Goal: Find specific page/section: Find specific page/section

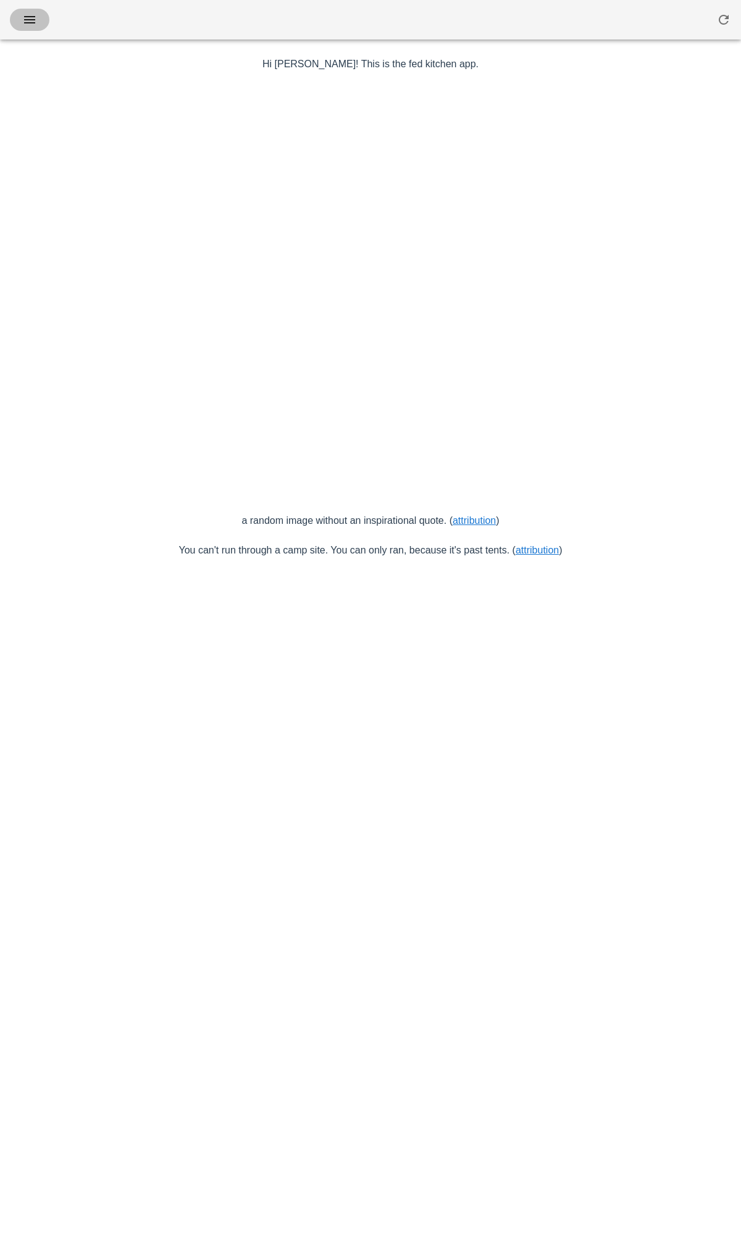
click at [28, 30] on button "button" at bounding box center [30, 20] width 40 height 22
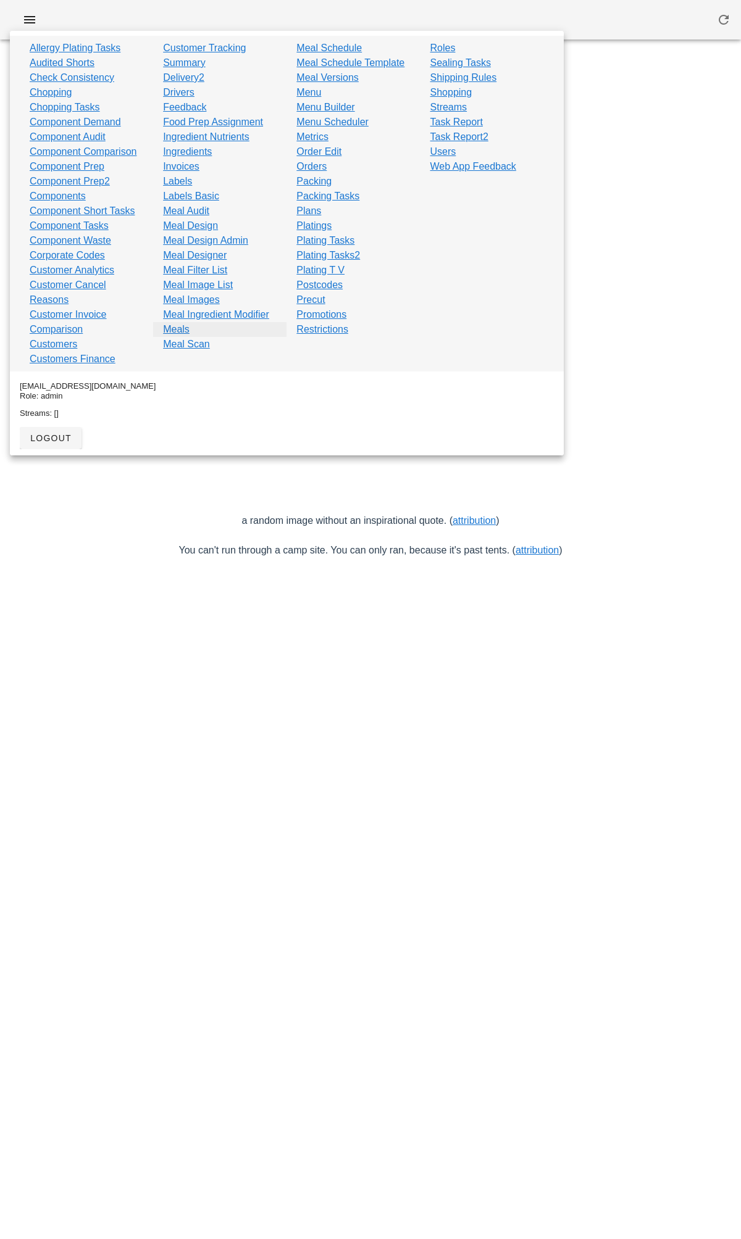
click at [173, 330] on link "Meals" at bounding box center [176, 329] width 27 height 15
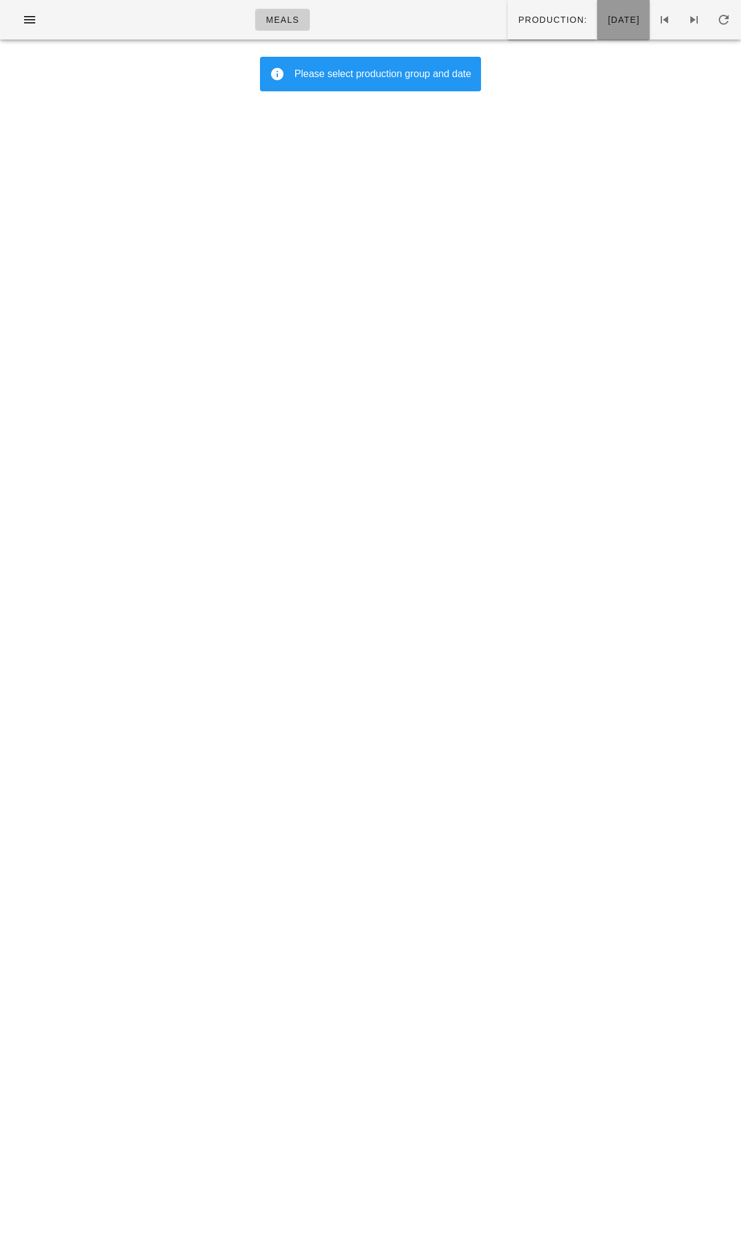
click at [597, 9] on button "Tuesday Oct 07" at bounding box center [623, 20] width 52 height 40
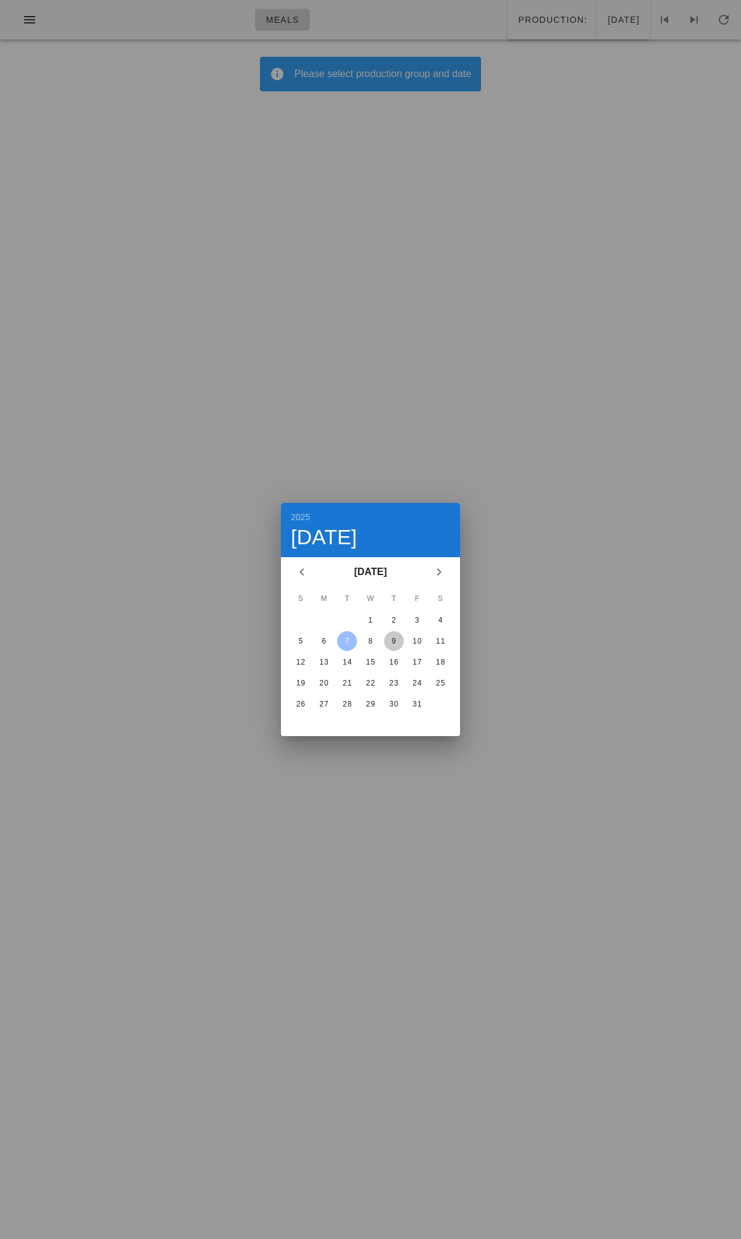
click at [390, 515] on div "9" at bounding box center [394, 641] width 20 height 9
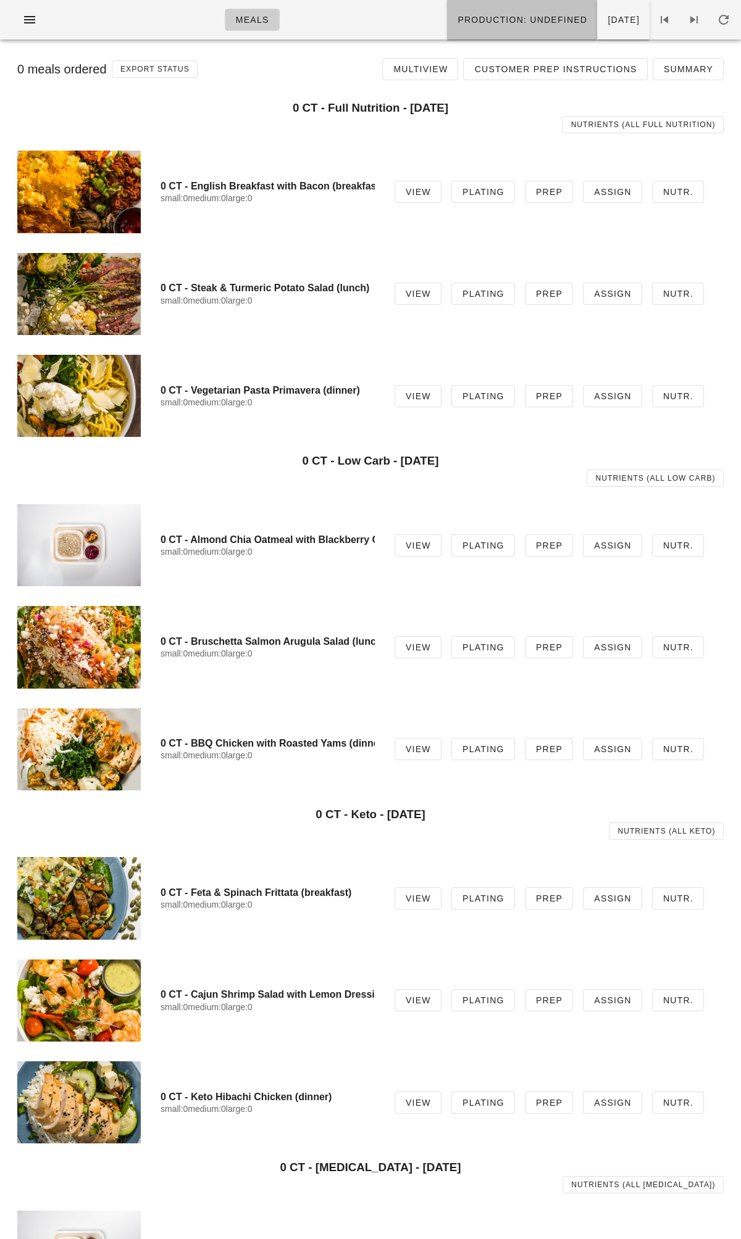
click at [505, 15] on span "Production: undefined" at bounding box center [522, 20] width 130 height 10
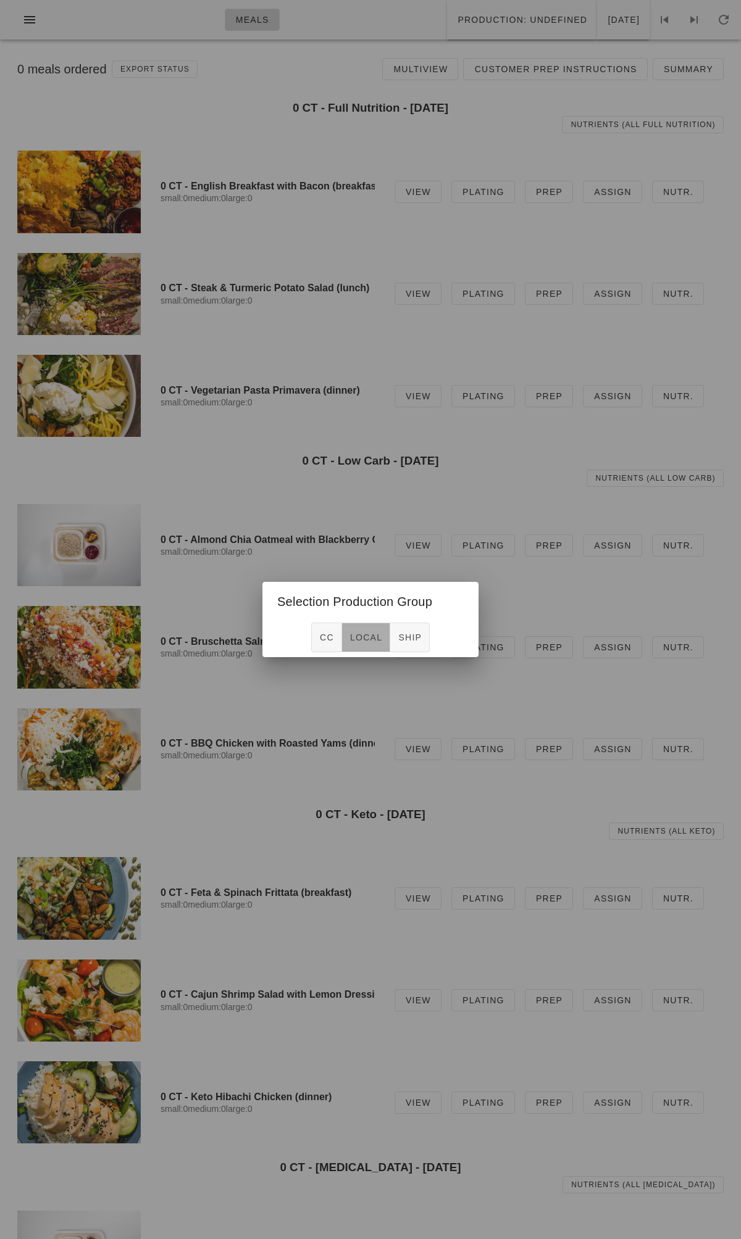
click at [372, 515] on span "local" at bounding box center [365, 638] width 33 height 10
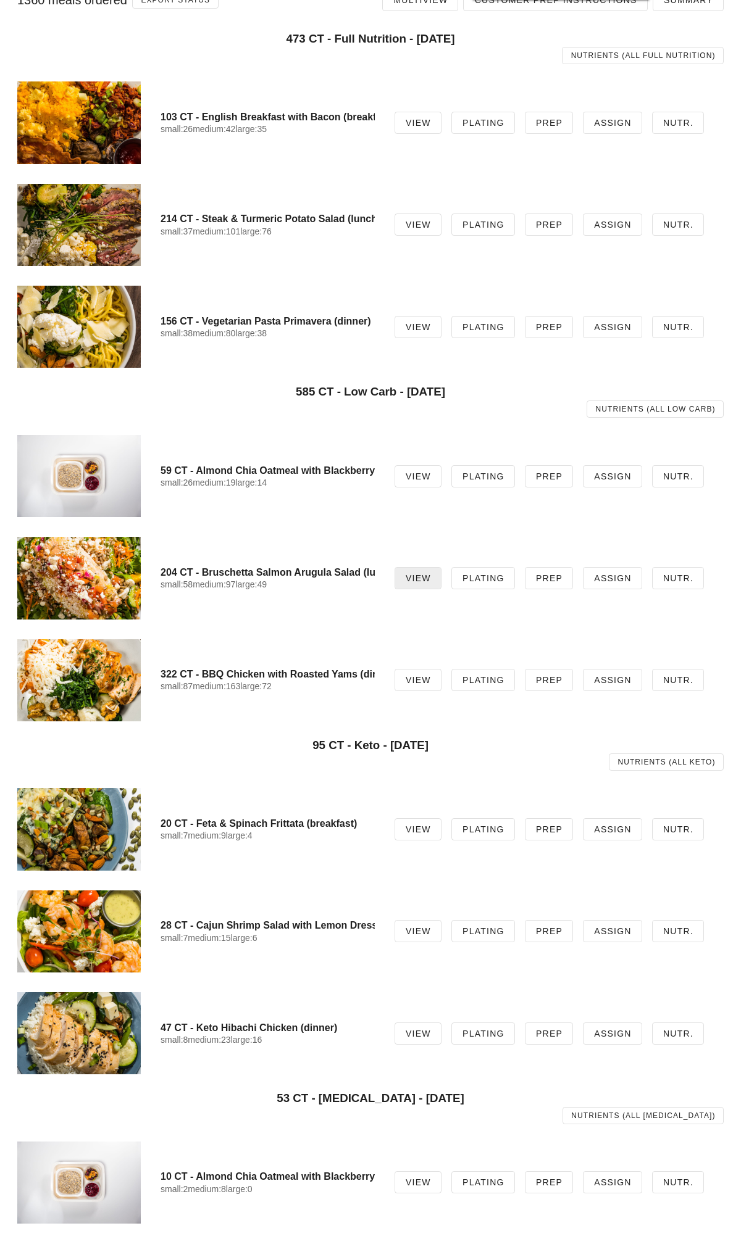
scroll to position [70, 0]
click at [407, 515] on link "View" at bounding box center [417, 679] width 47 height 22
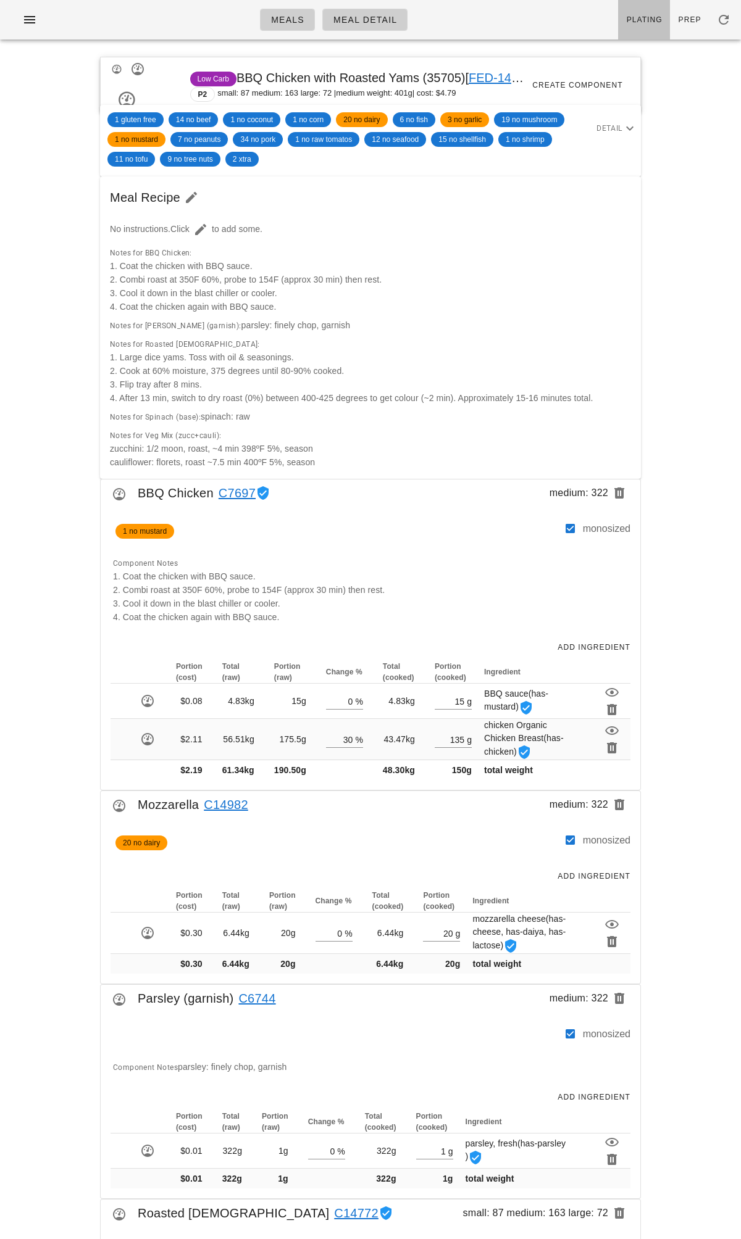
click at [626, 22] on link "Plating" at bounding box center [644, 20] width 52 height 40
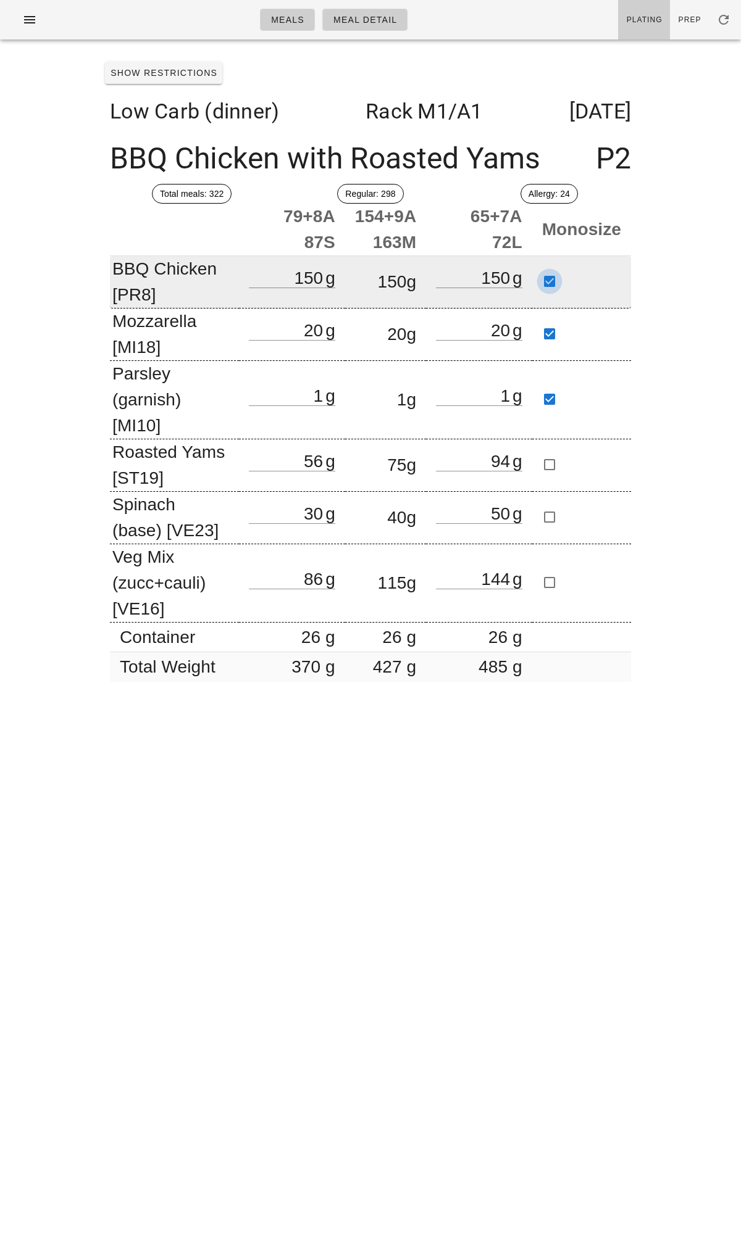
click at [547, 283] on div at bounding box center [549, 281] width 21 height 21
checkbox input "false"
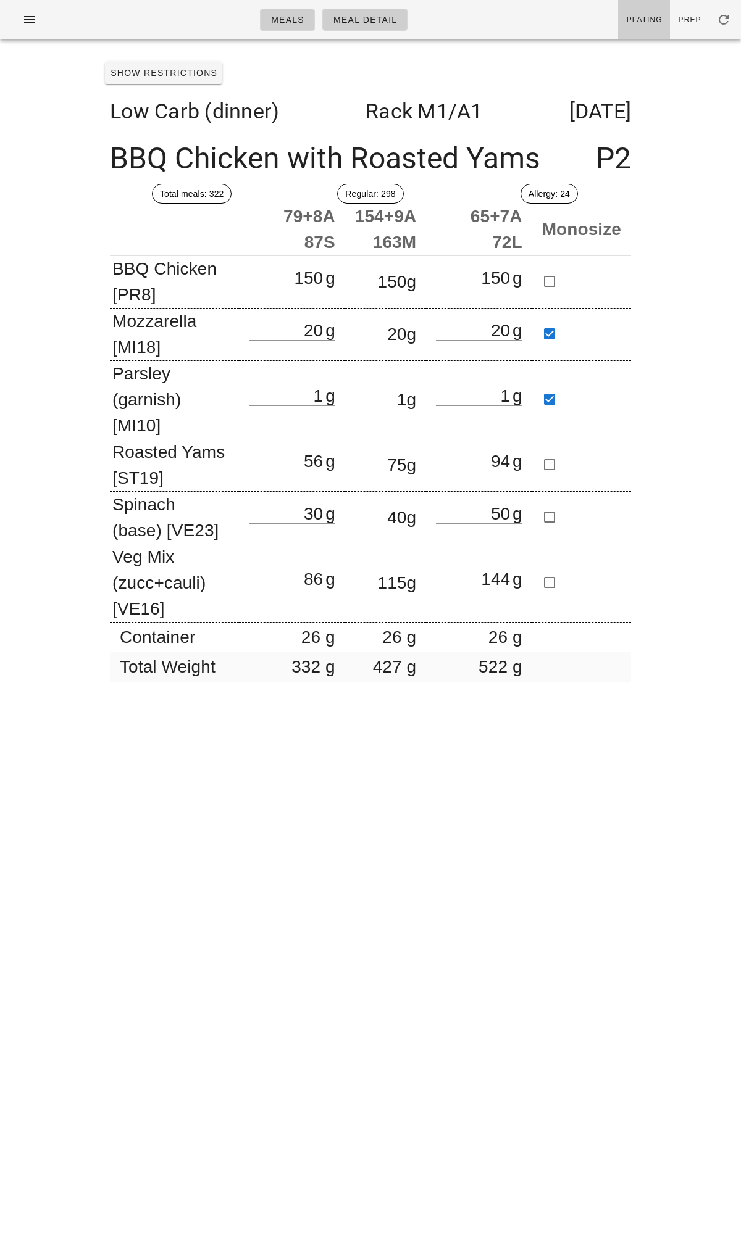
click at [681, 274] on div "Meals Meal Detail Plating Prep Show Restrictions Low Carb (dinner) Rack M1 /A1 …" at bounding box center [370, 619] width 741 height 1239
click at [691, 335] on div "Meals Meal Detail Plating Prep Show Restrictions Low Carb (dinner) Rack M1 /A1 …" at bounding box center [370, 619] width 741 height 1239
click at [657, 25] on link "Plating" at bounding box center [644, 20] width 52 height 40
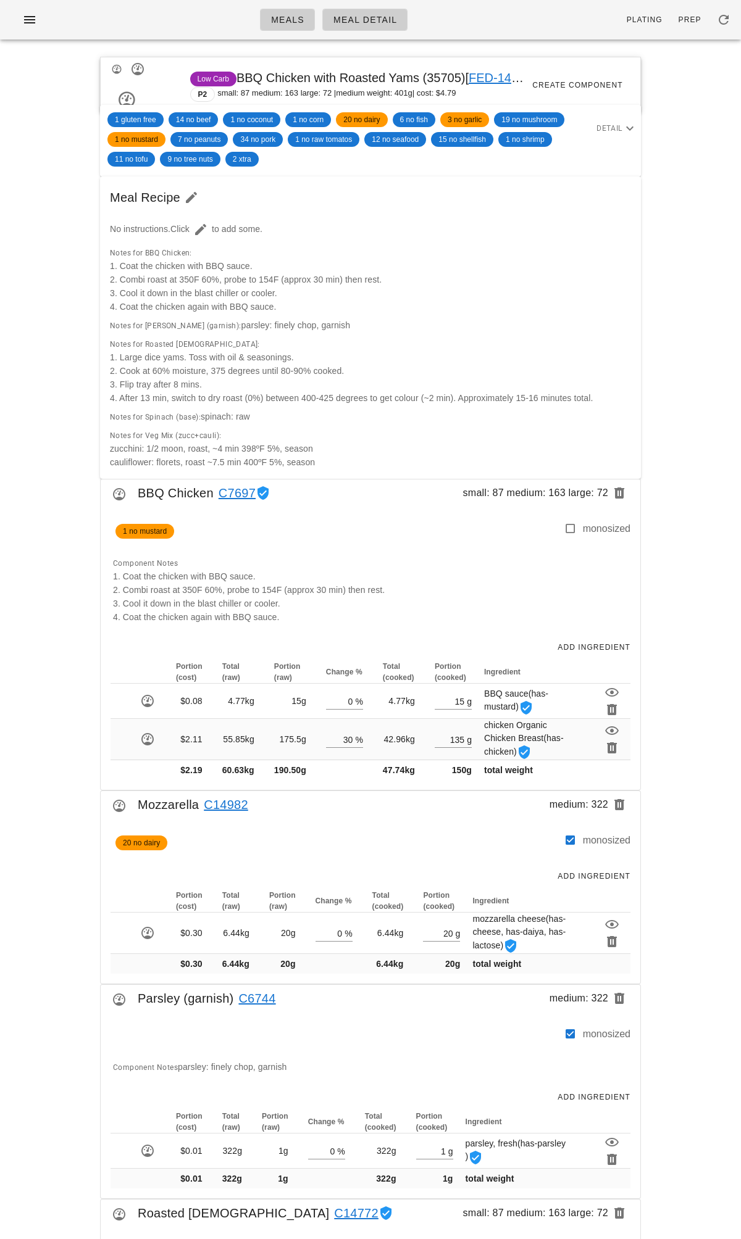
click at [439, 78] on span "Low Carb BBQ Chicken with Roasted Yams (35705) [ FED-14-2478 ]" at bounding box center [368, 78] width 356 height 14
copy span "35705"
click at [485, 83] on link "FED-14-2478" at bounding box center [505, 78] width 74 height 14
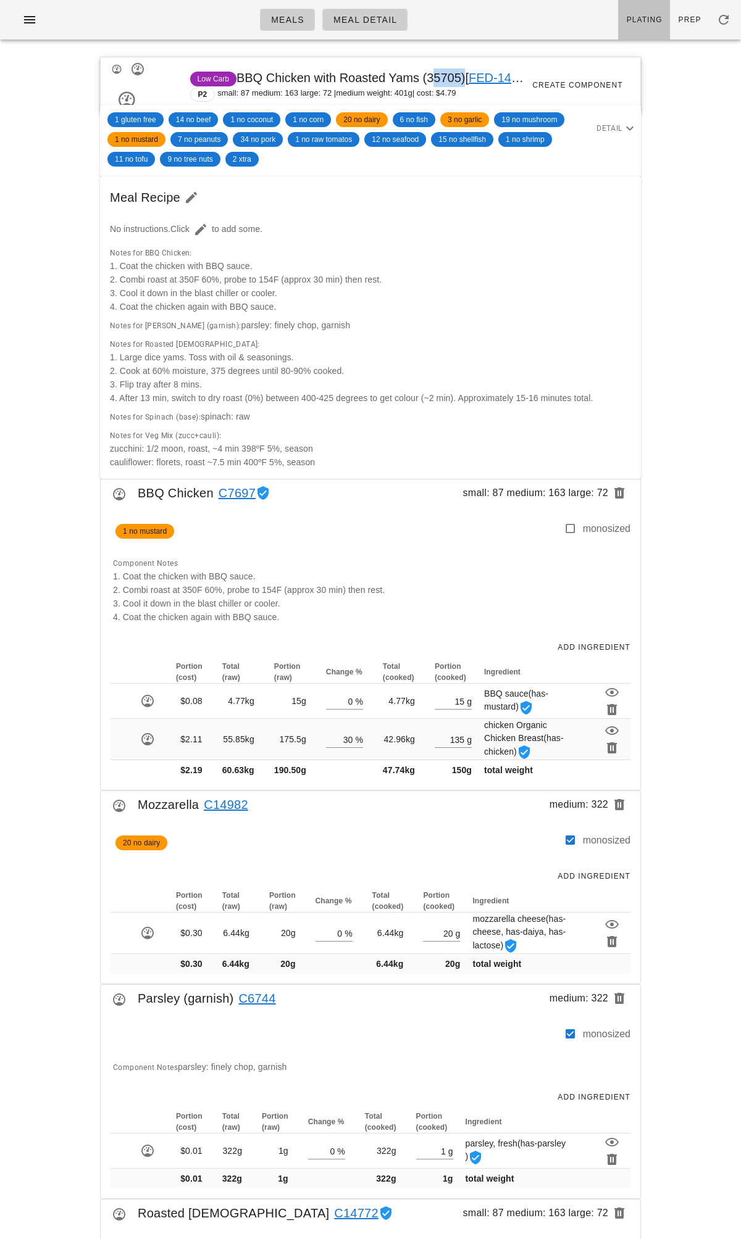
click at [651, 12] on link "Plating" at bounding box center [644, 20] width 52 height 40
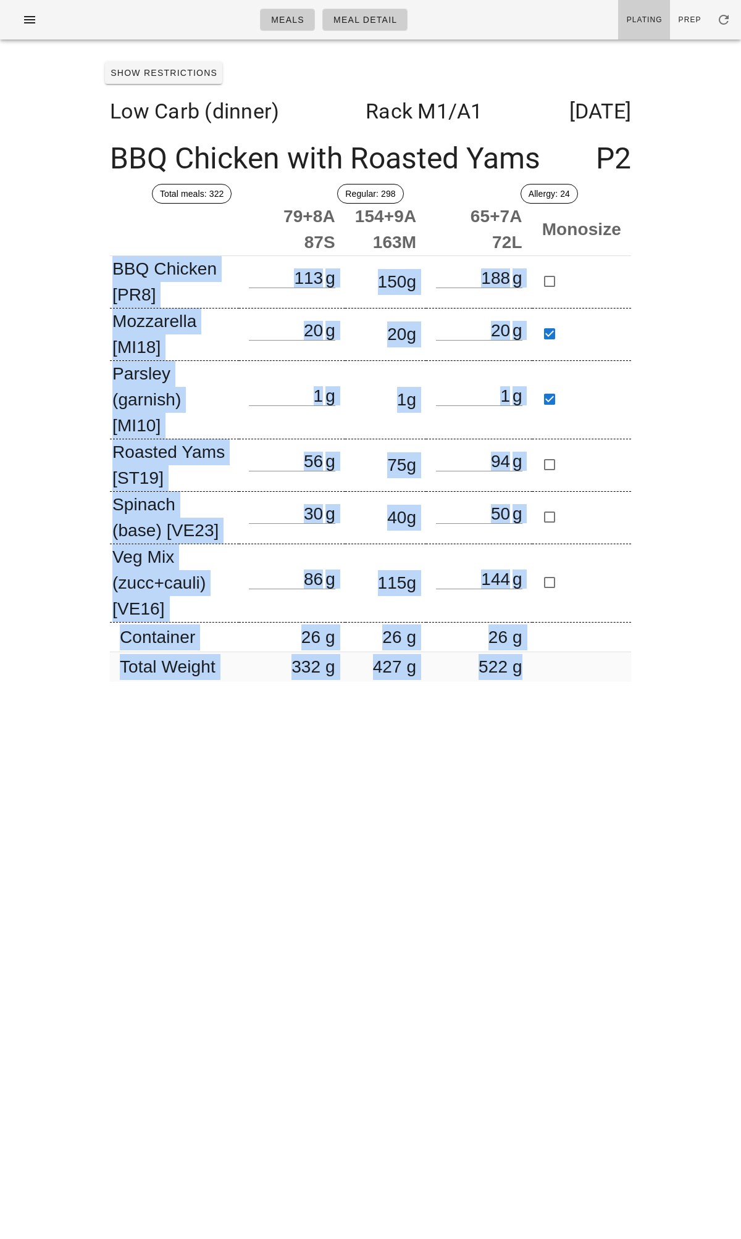
click at [623, 515] on div "Meals Meal Detail Plating Prep Show Restrictions Low Carb (dinner) Rack M1 /A1 …" at bounding box center [370, 619] width 741 height 1239
click at [27, 19] on icon "button" at bounding box center [29, 19] width 15 height 15
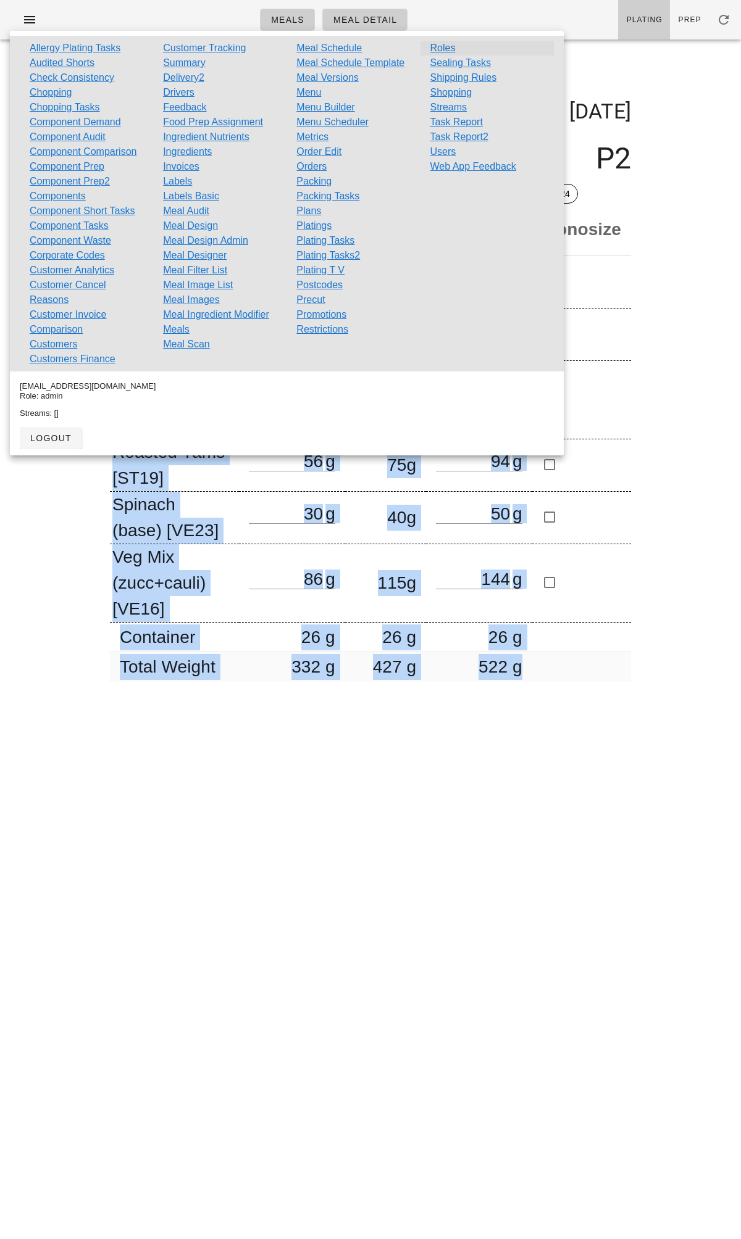
click at [443, 49] on link "Roles" at bounding box center [442, 48] width 25 height 15
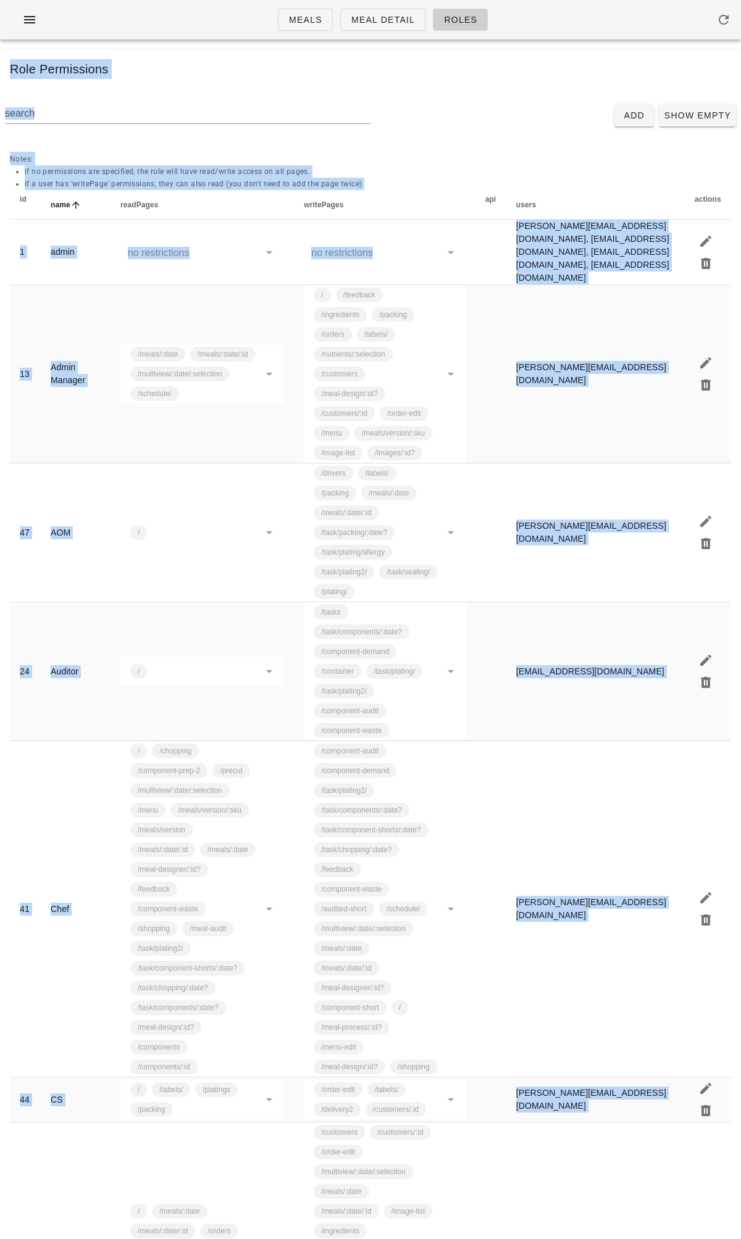
click at [300, 67] on div "Role Permissions" at bounding box center [370, 69] width 741 height 40
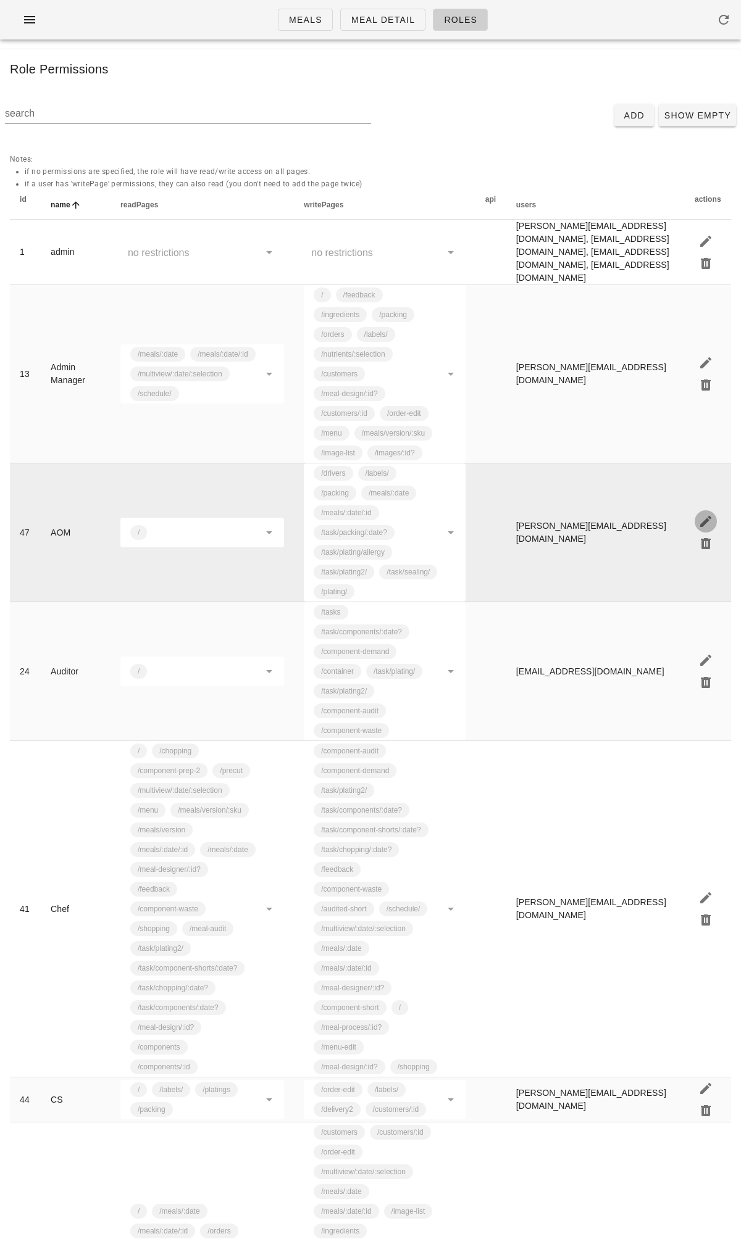
click at [712, 514] on icon "button" at bounding box center [705, 521] width 15 height 15
click at [225, 515] on input "text" at bounding box center [204, 533] width 110 height 20
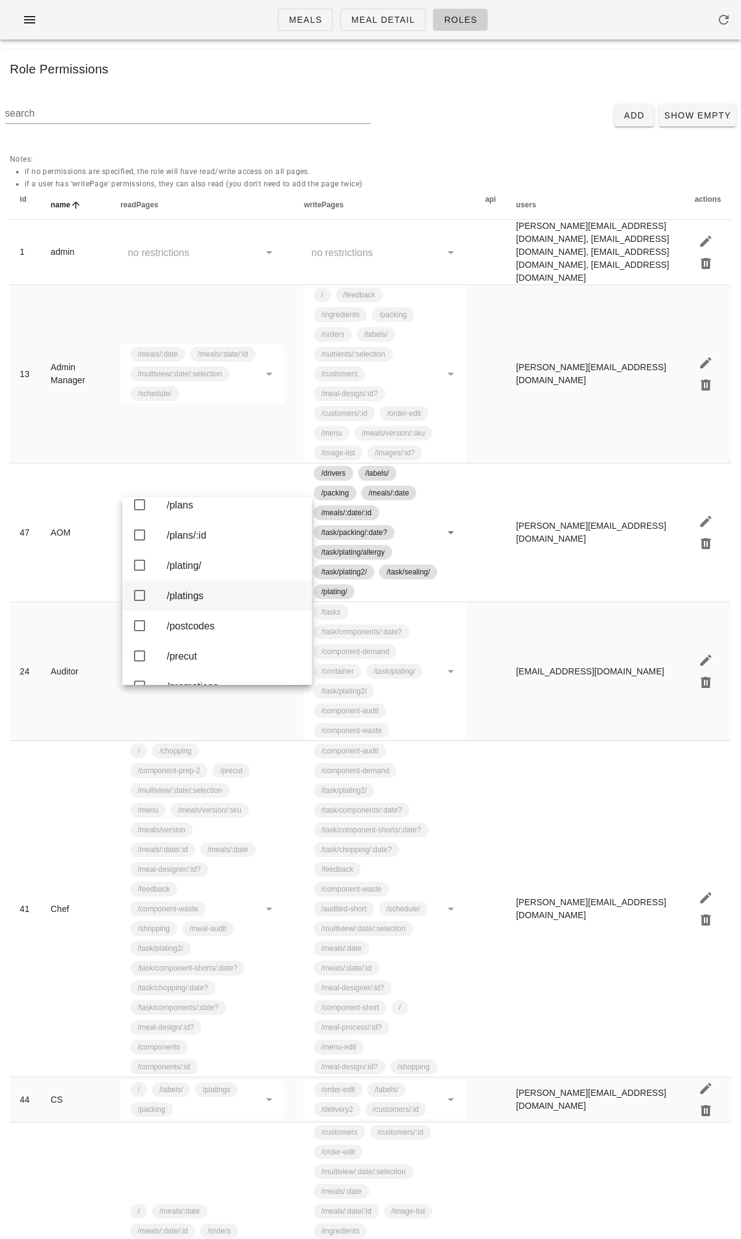
scroll to position [1828, 0]
click at [191, 515] on div "/plating/" at bounding box center [234, 565] width 135 height 12
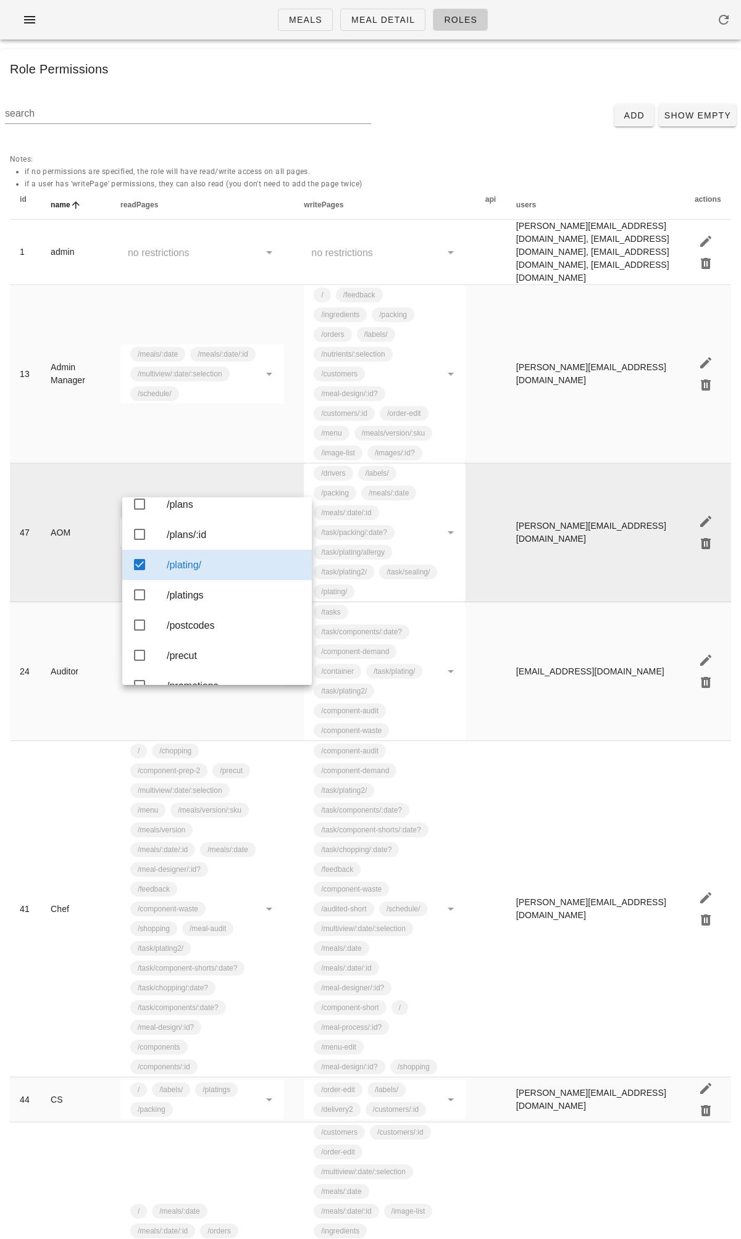
click at [436, 503] on td "/drivers /labels/ /packing /meals/:date /meals/:date/:id /task/packing/:date? /…" at bounding box center [384, 533] width 181 height 139
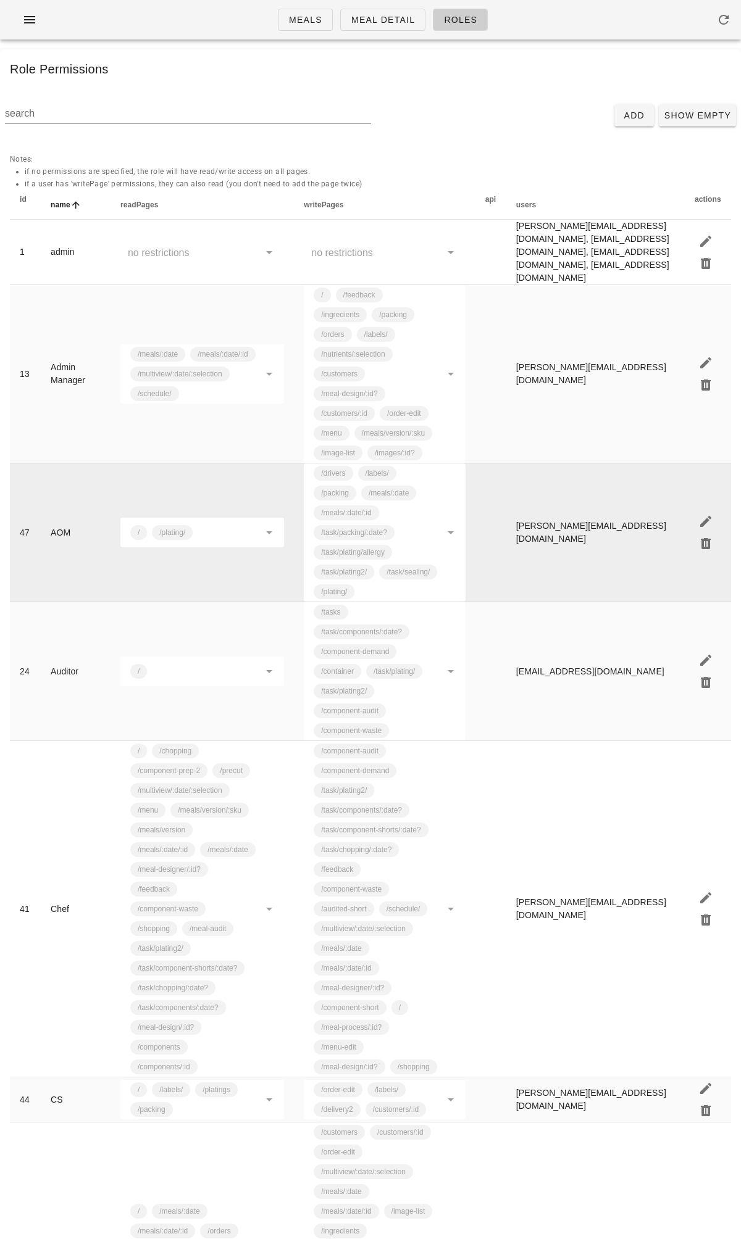
click at [458, 515] on td "/drivers /labels/ /packing /meals/:date /meals/:date/:id /task/packing/:date? /…" at bounding box center [384, 533] width 181 height 139
click at [449, 506] on td "/drivers /labels/ /packing /meals/:date /meals/:date/:id /task/packing/:date? /…" at bounding box center [384, 533] width 181 height 139
click at [710, 514] on icon "button" at bounding box center [705, 521] width 15 height 15
click at [452, 515] on icon at bounding box center [450, 532] width 15 height 15
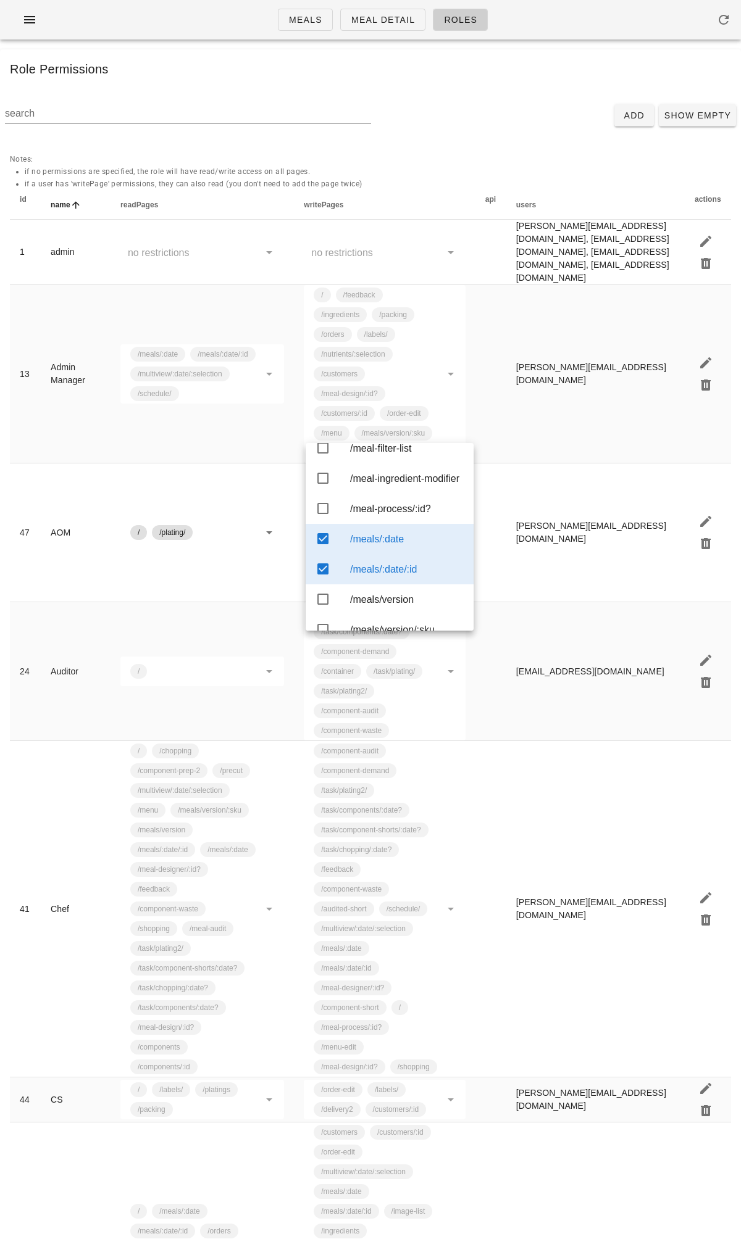
scroll to position [1286, 0]
click at [364, 515] on div "/meals/:date" at bounding box center [407, 539] width 114 height 12
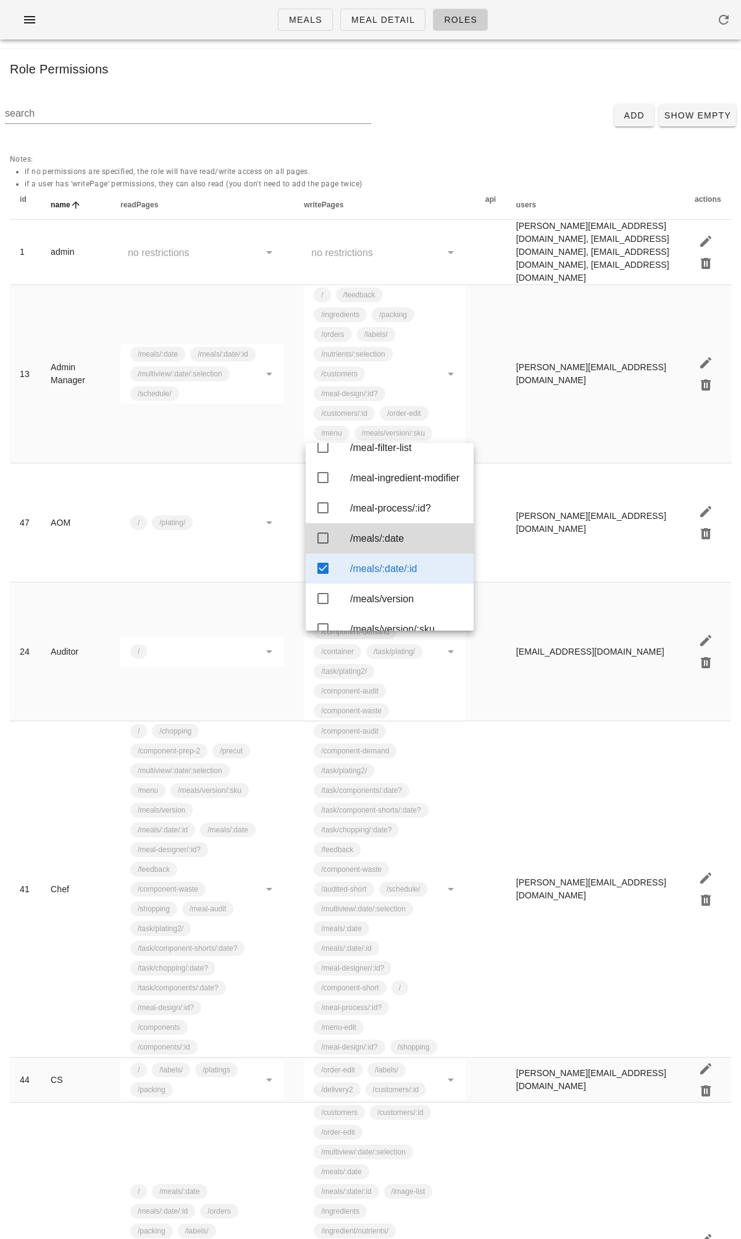
click at [367, 515] on div "/meals/:date/:id" at bounding box center [407, 568] width 114 height 27
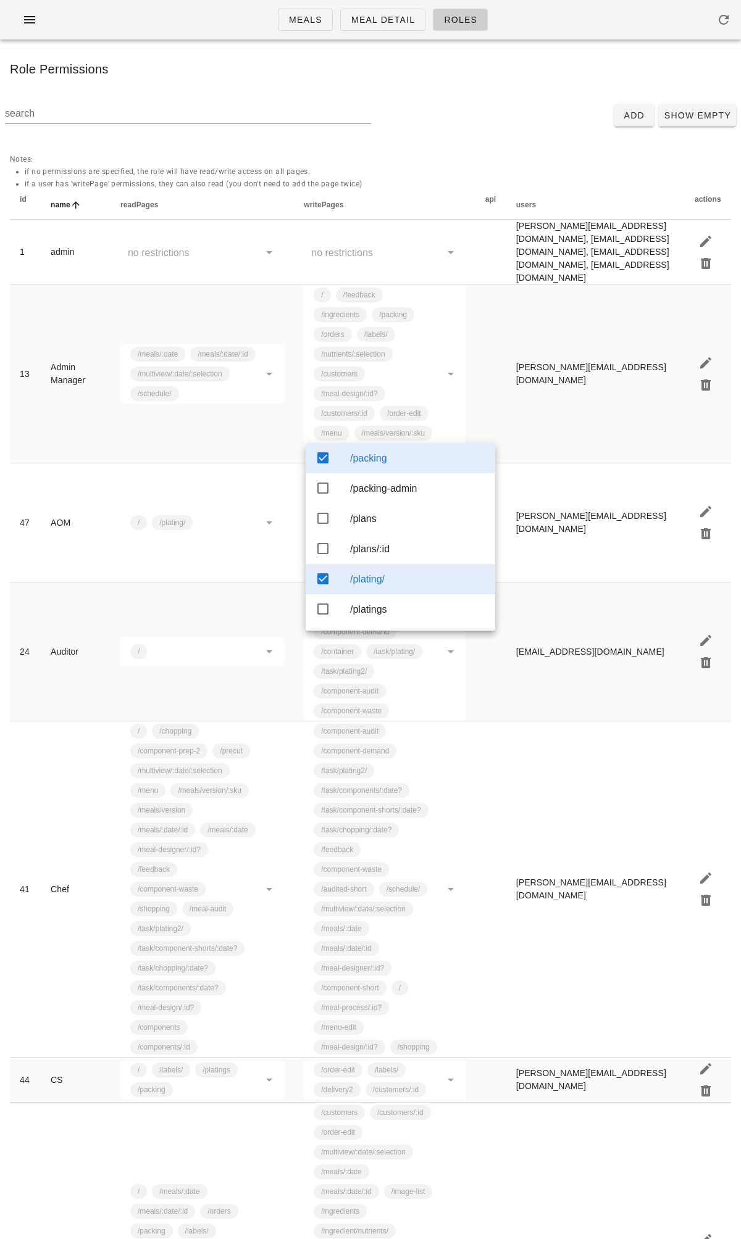
scroll to position [1779, 0]
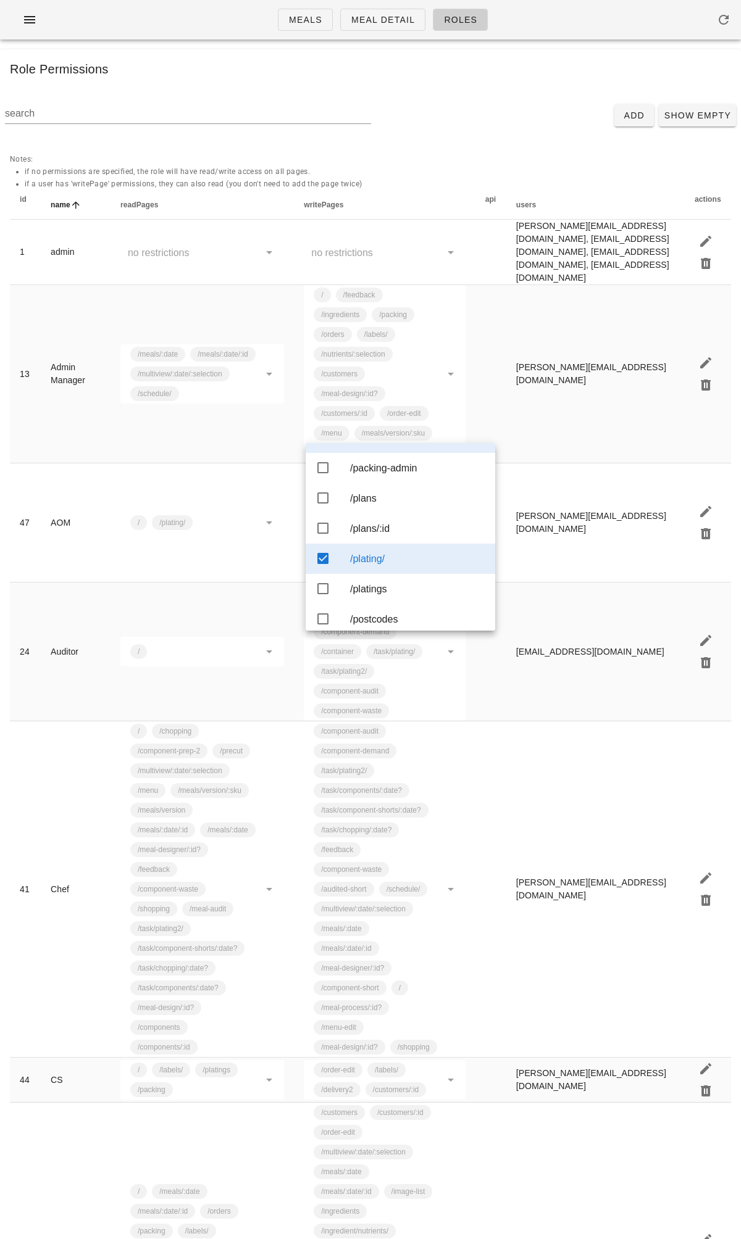
click at [372, 515] on div "/plating/" at bounding box center [417, 559] width 135 height 27
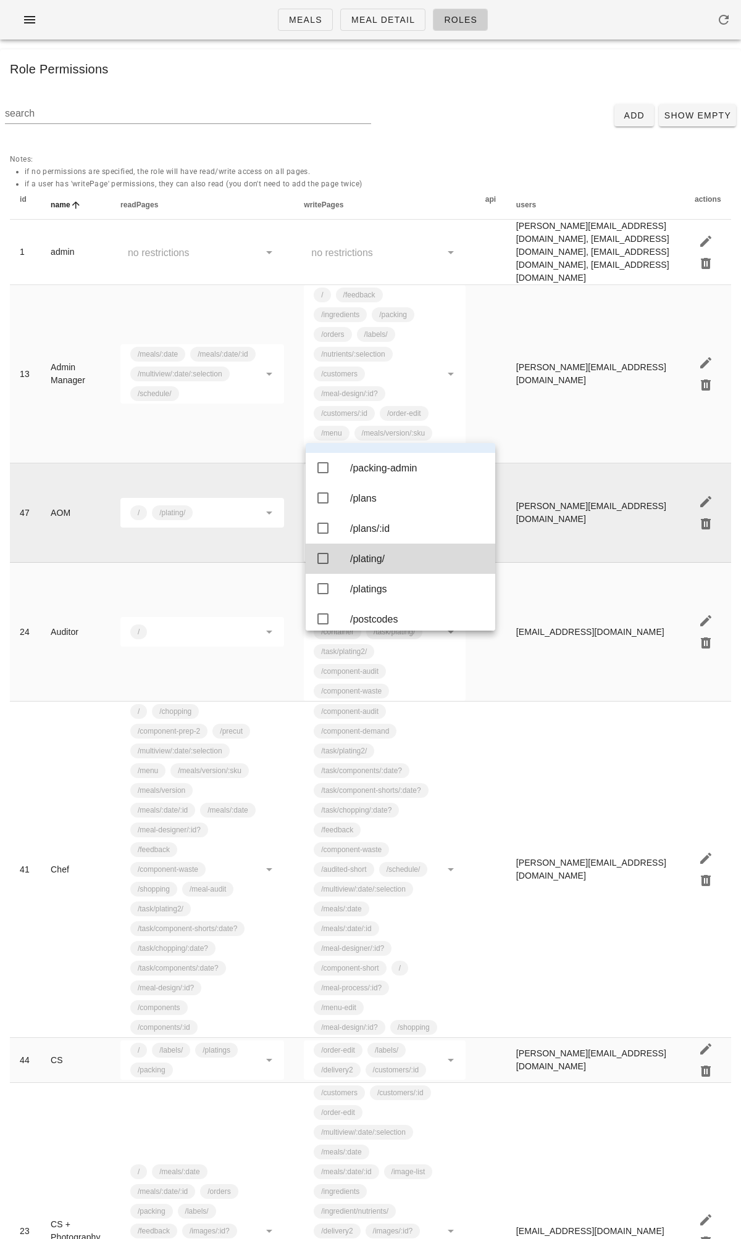
click at [215, 483] on td "/ /plating/" at bounding box center [201, 513] width 183 height 99
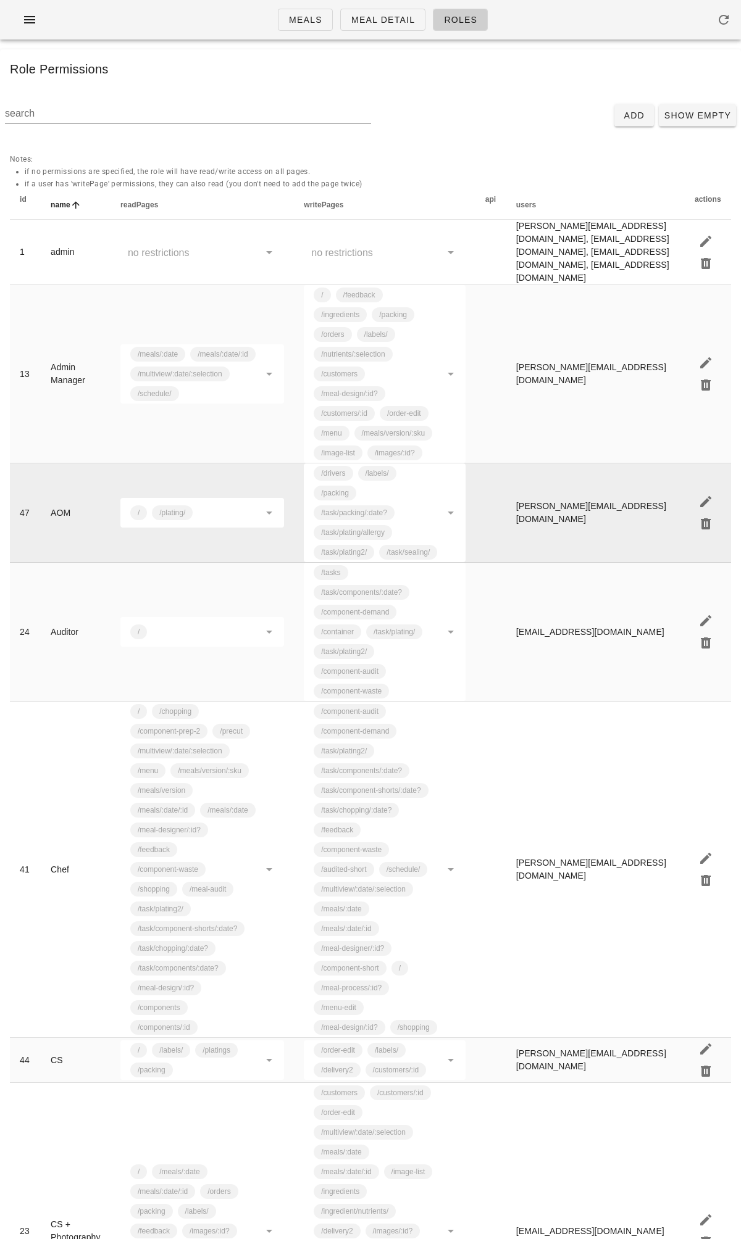
click at [251, 504] on td "/ /plating/" at bounding box center [201, 513] width 183 height 99
click at [712, 494] on icon "button" at bounding box center [705, 501] width 15 height 15
click at [270, 508] on icon at bounding box center [269, 512] width 15 height 15
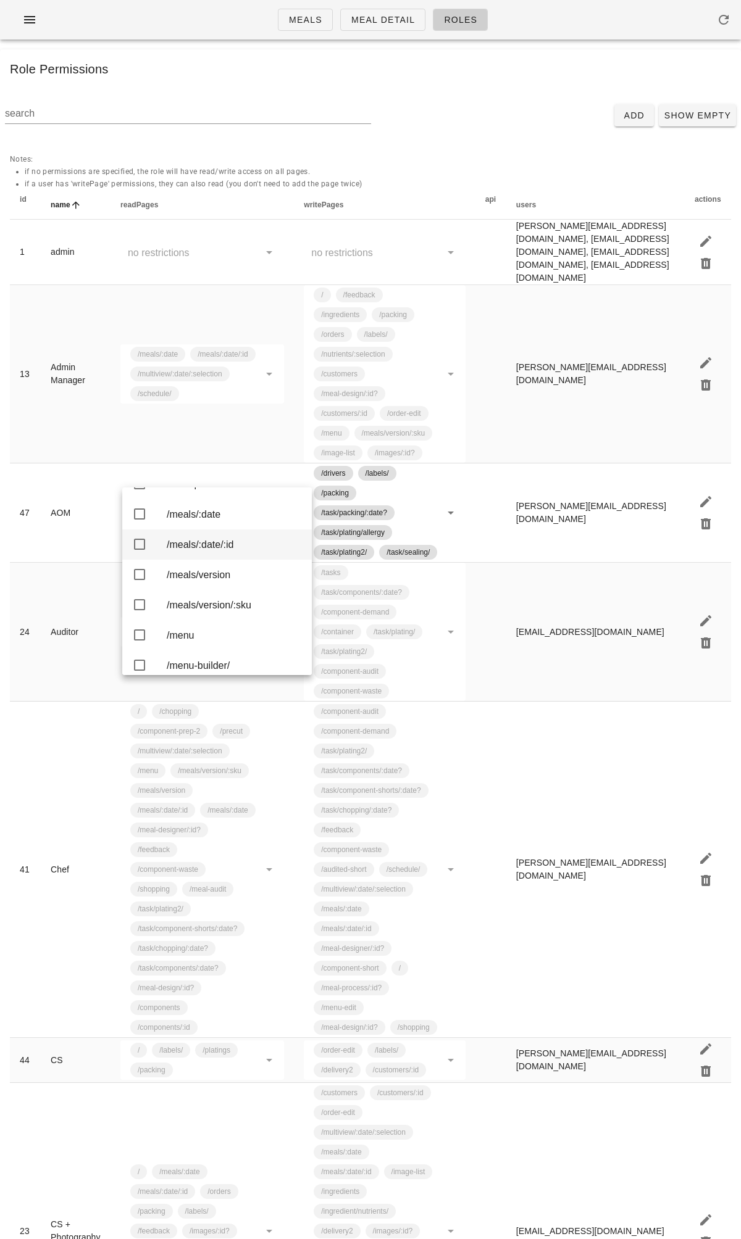
scroll to position [1354, 0]
click at [196, 515] on div "/meals/:date/:id" at bounding box center [234, 545] width 135 height 12
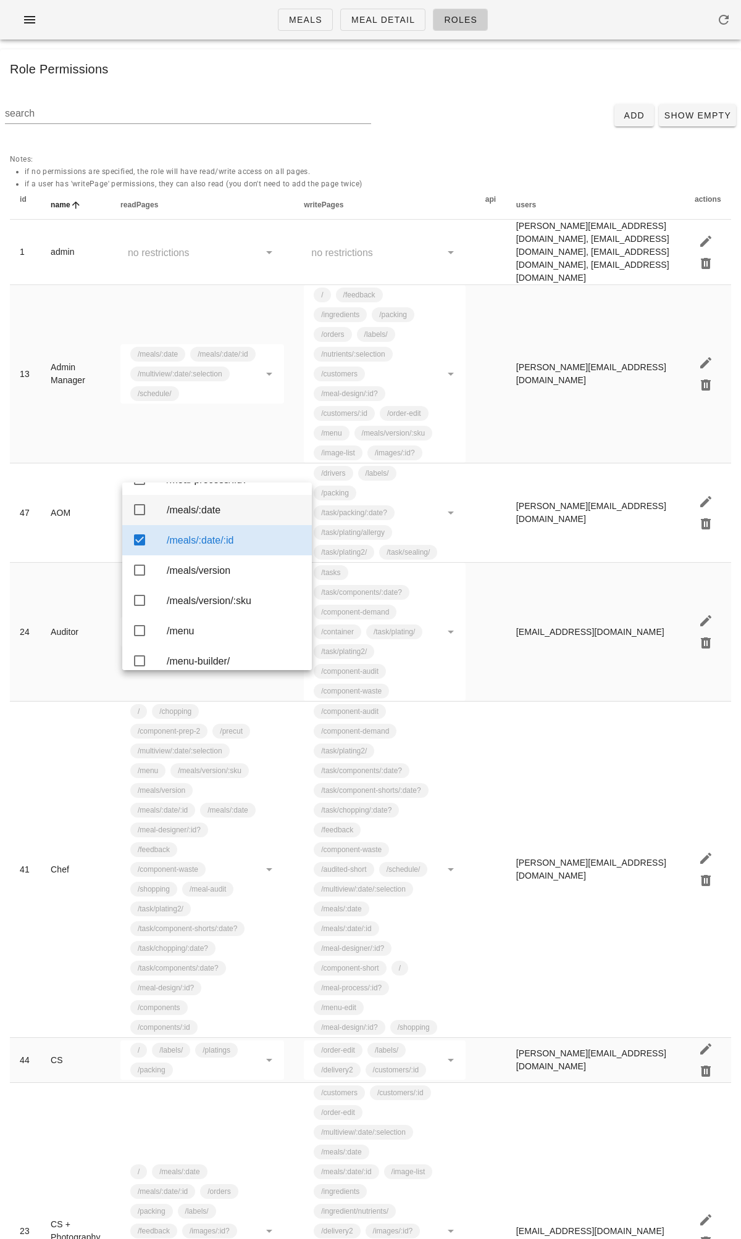
click at [196, 515] on div "/meals/:date" at bounding box center [234, 510] width 135 height 12
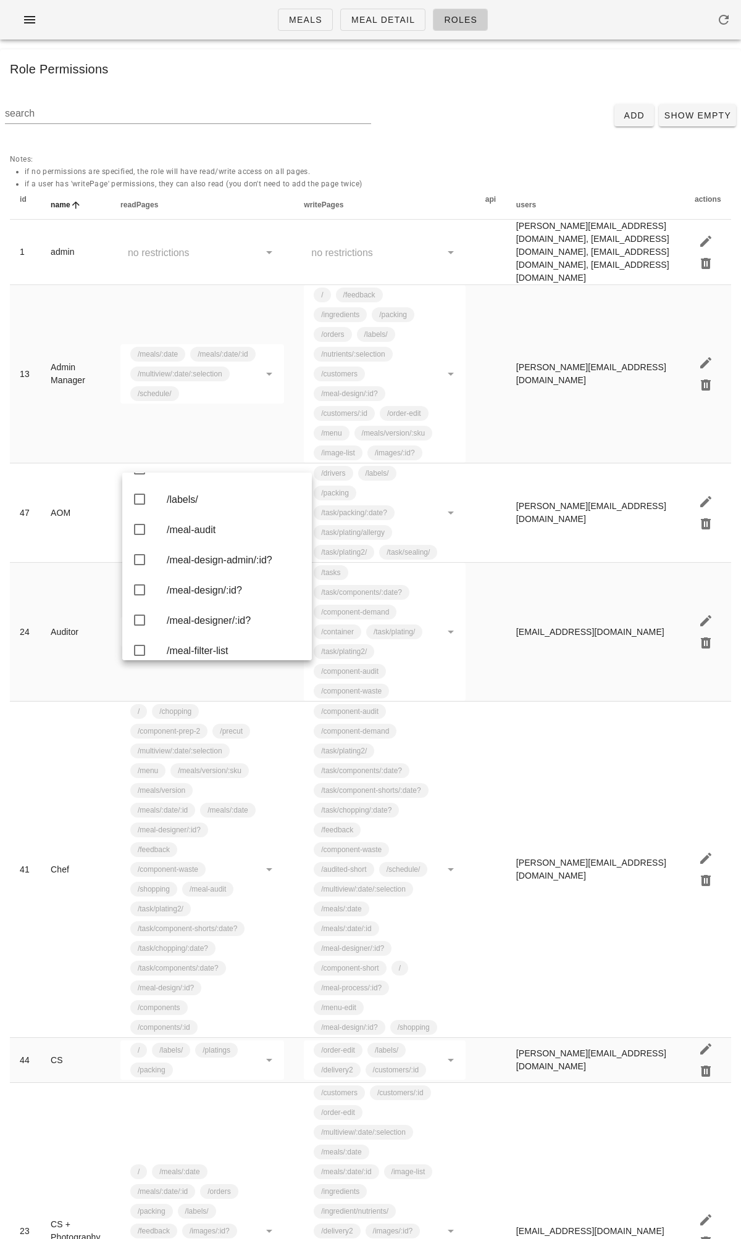
scroll to position [1106, 0]
click at [452, 70] on div "Role Permissions" at bounding box center [370, 69] width 741 height 40
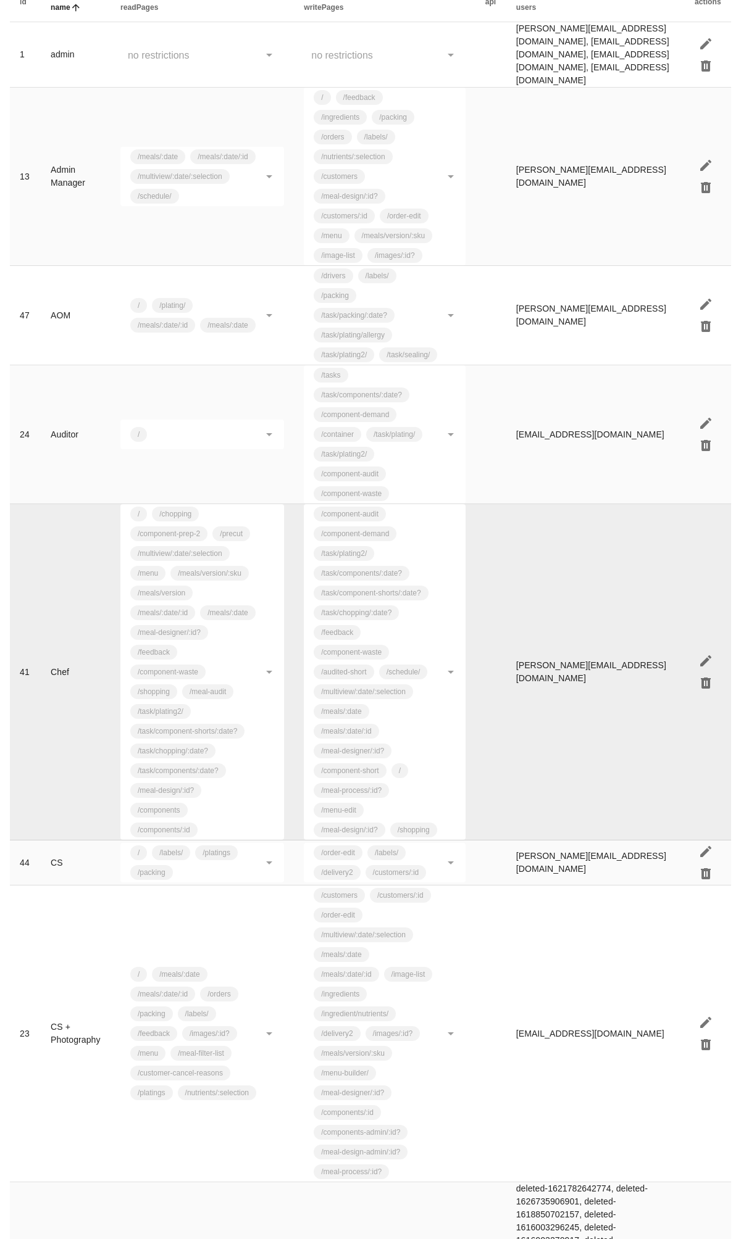
scroll to position [198, 0]
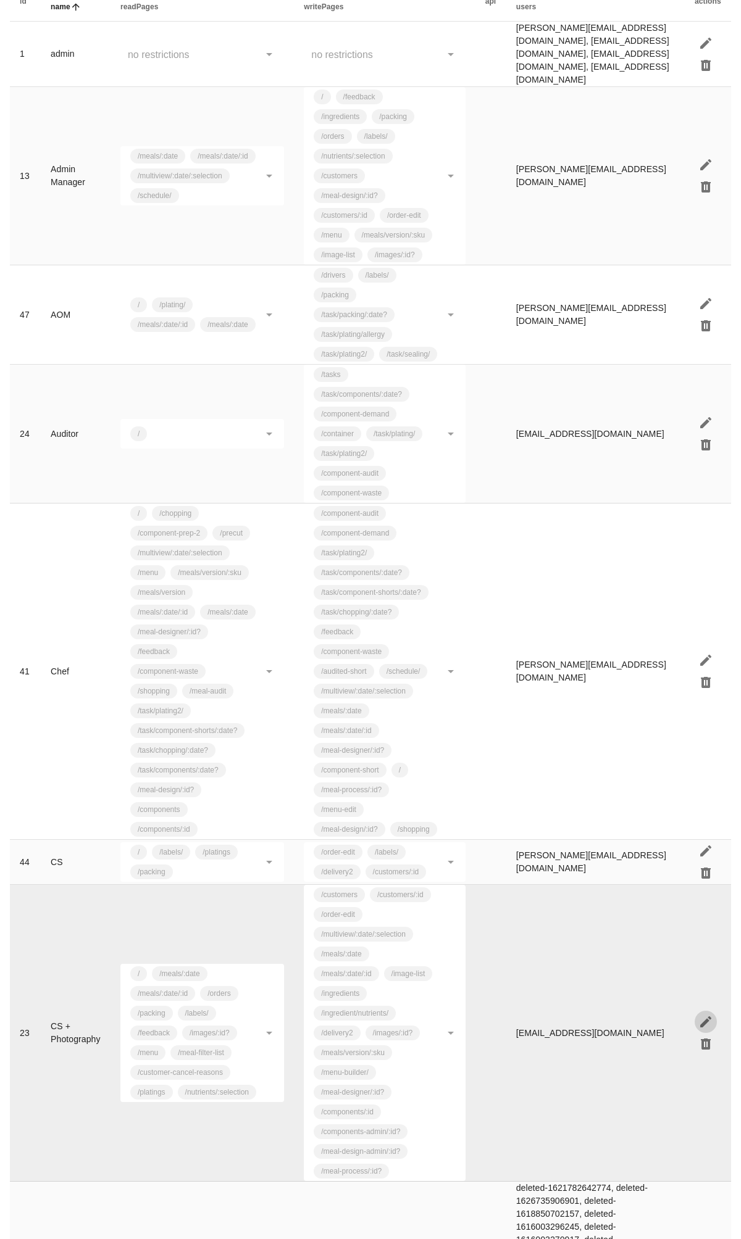
click at [709, 515] on icon "button" at bounding box center [705, 1022] width 15 height 15
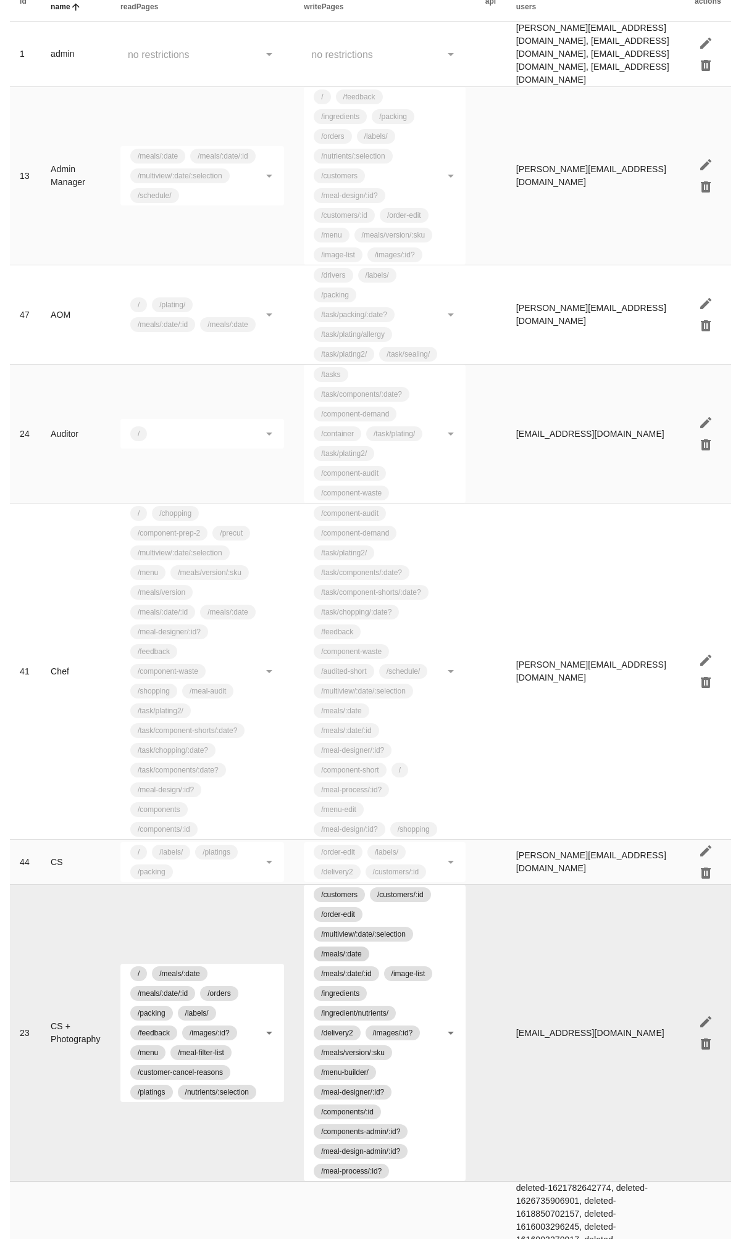
click at [359, 515] on span "/meals/:date" at bounding box center [341, 954] width 40 height 15
click at [398, 515] on div "/customers /customers/:id /order-edit /multiview/:date/:selection /meals/:date …" at bounding box center [375, 1033] width 129 height 296
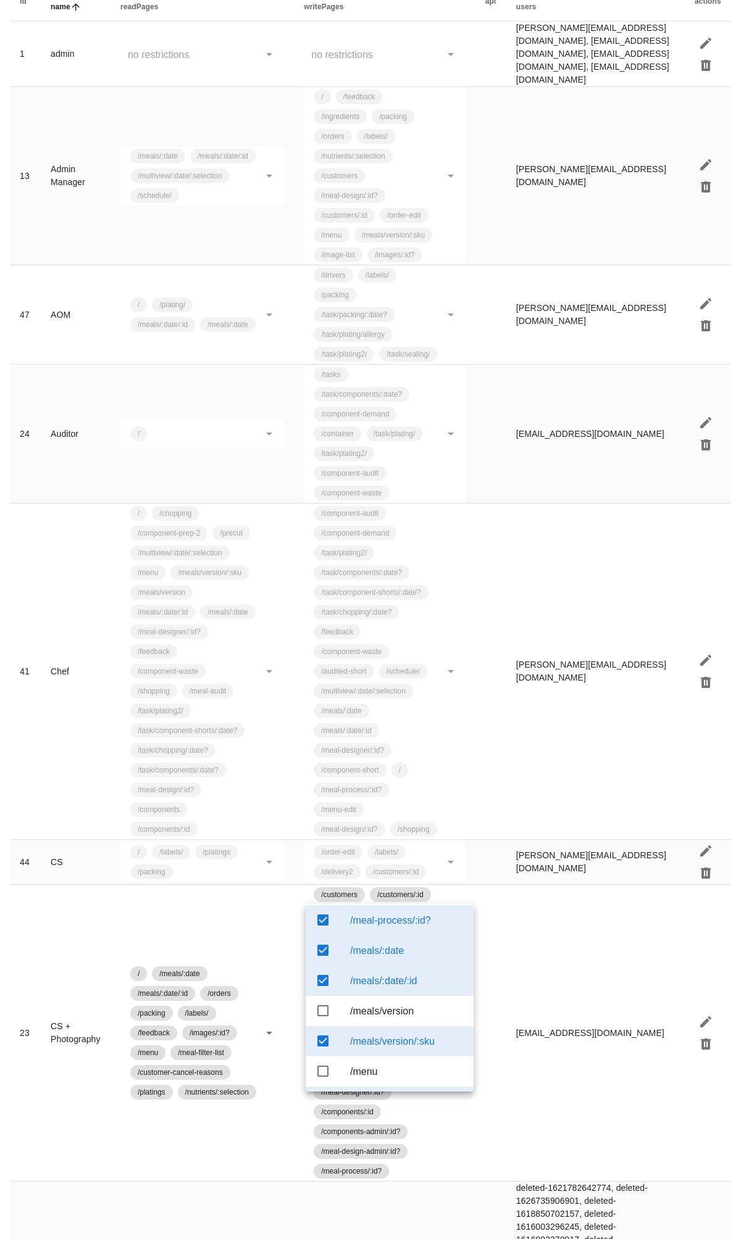
scroll to position [1347, 0]
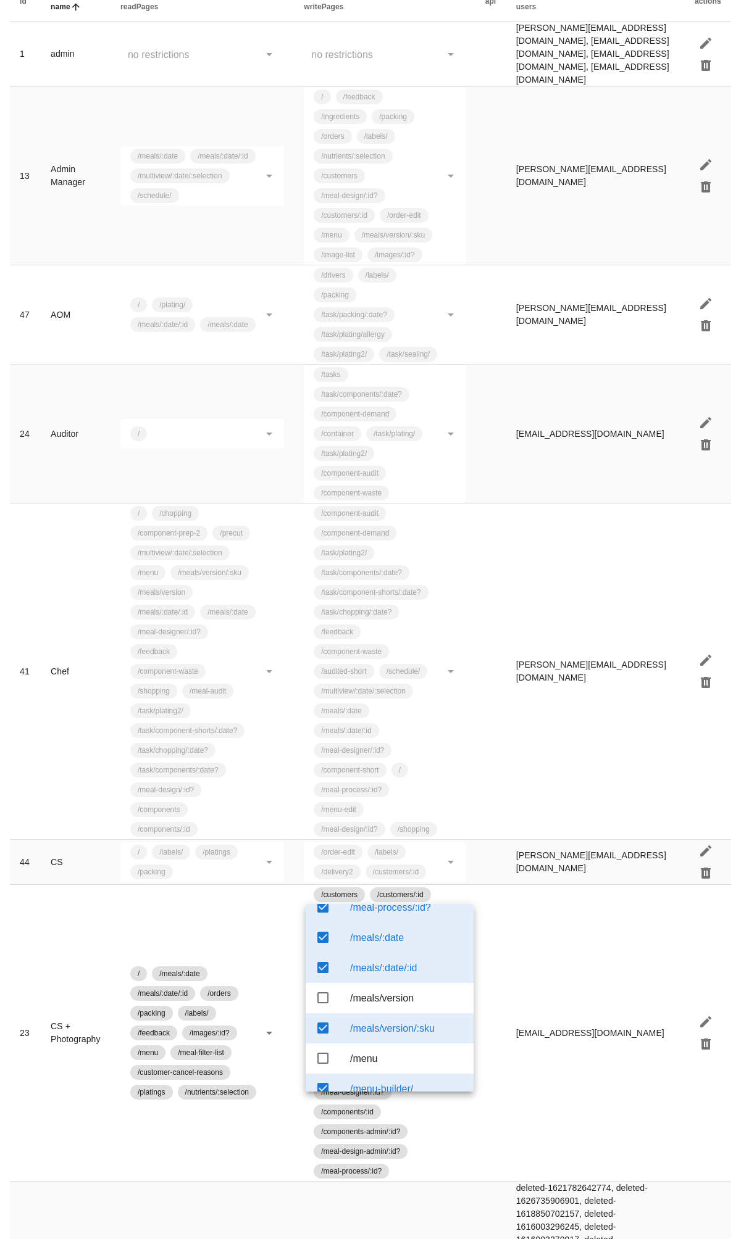
click at [370, 515] on div "/meals/:date" at bounding box center [407, 938] width 114 height 27
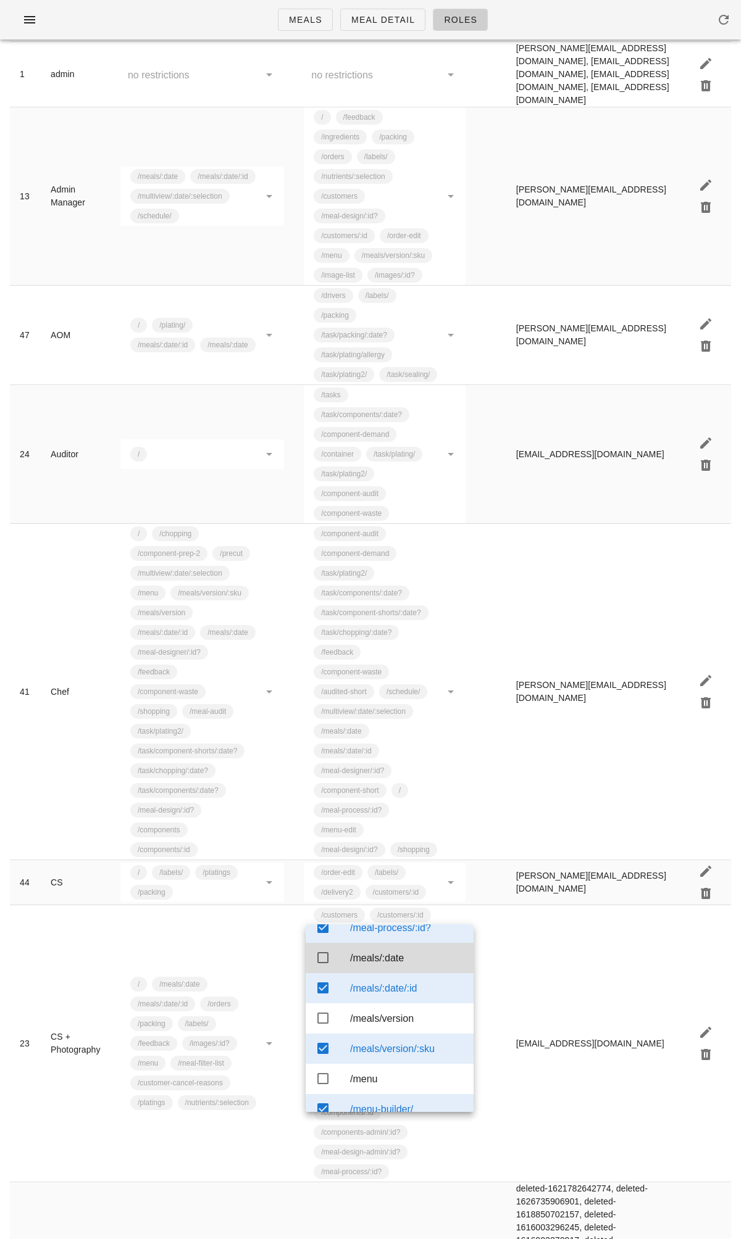
click at [375, 515] on div "/meals/:date/:id" at bounding box center [407, 989] width 114 height 12
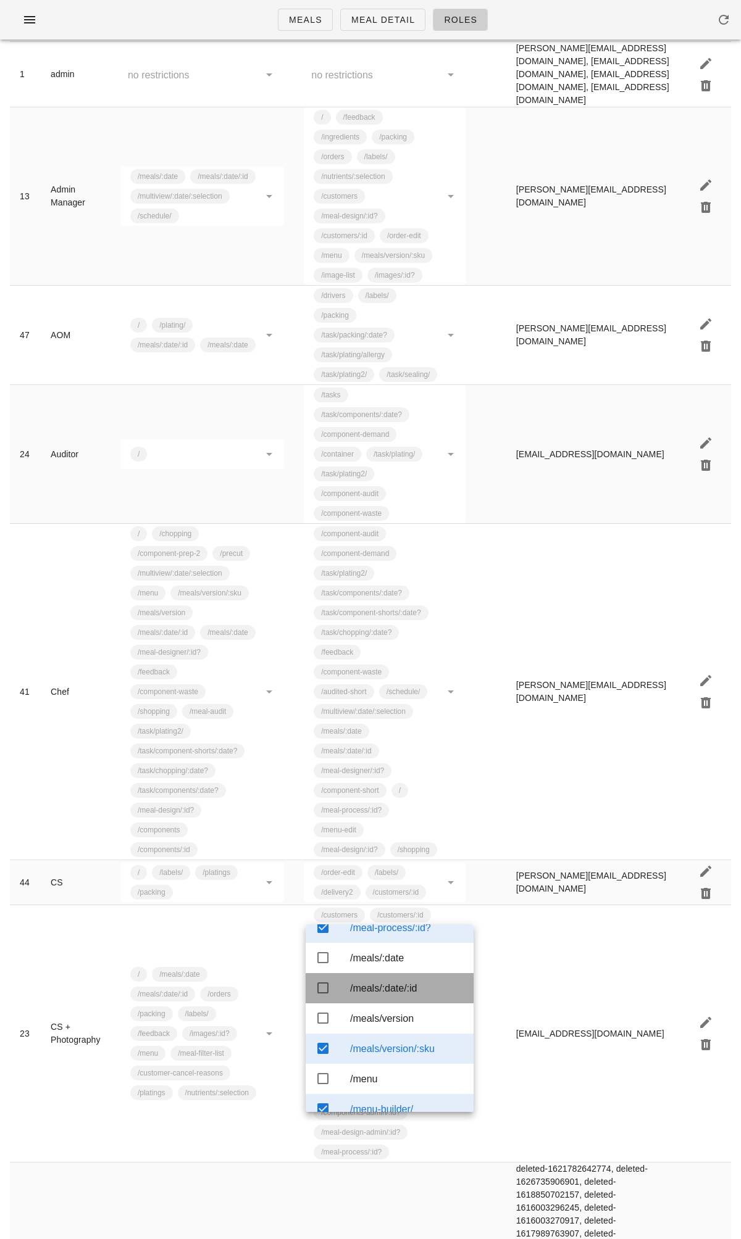
scroll to position [158, 0]
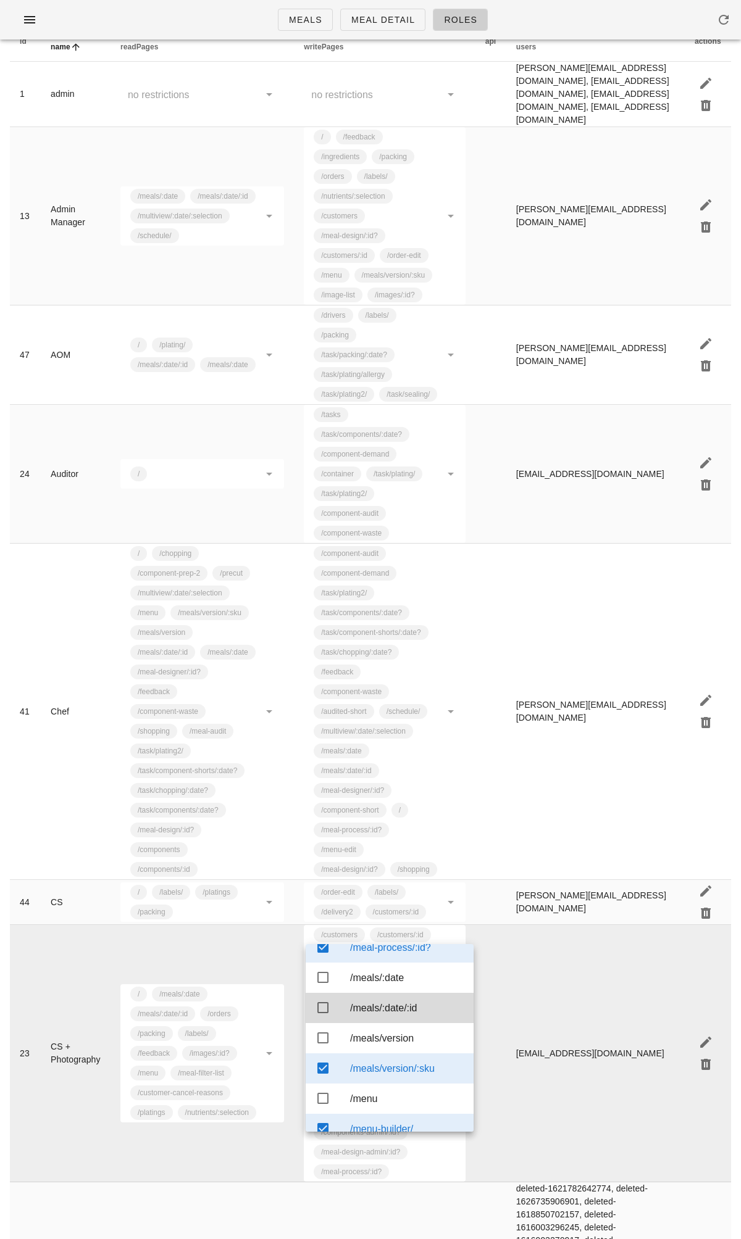
click at [572, 515] on td "miguelle.l@fedfedfed.com" at bounding box center [595, 1053] width 178 height 257
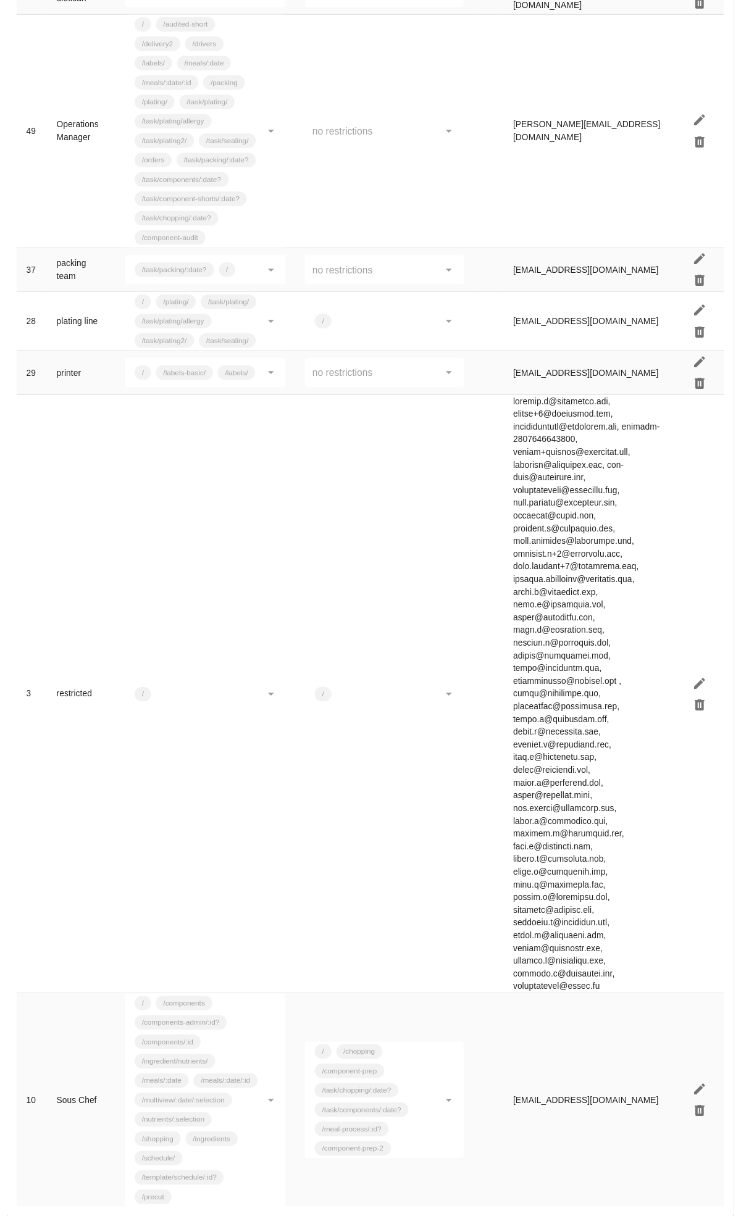
scroll to position [0, 0]
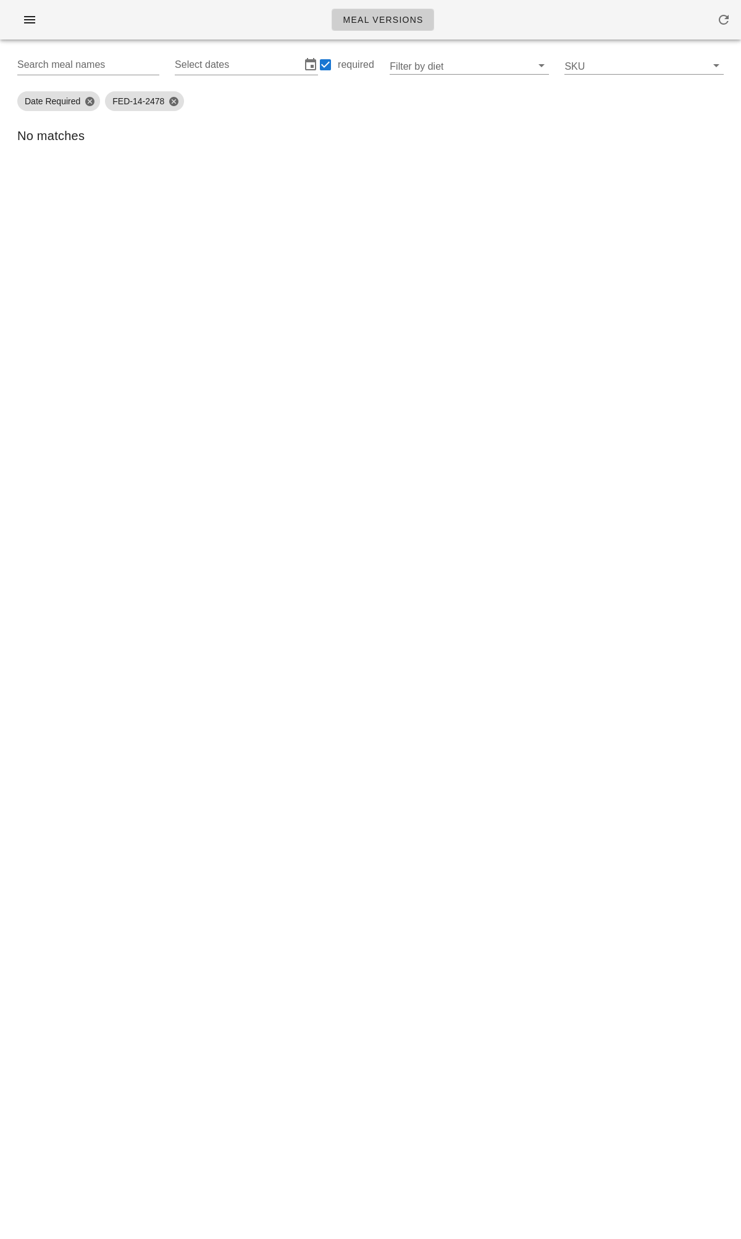
type input "FED-14-2478 (BBQ Chicken with Roasted Yams)"
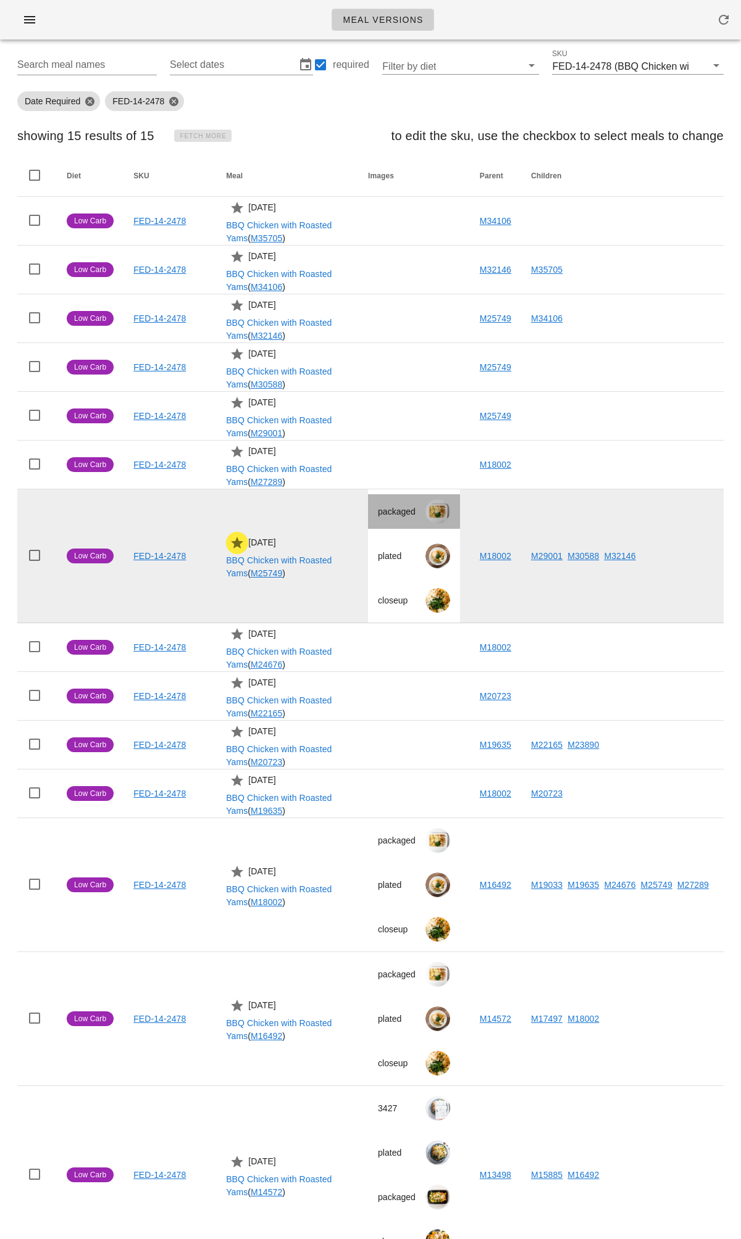
click at [436, 516] on div at bounding box center [437, 511] width 25 height 25
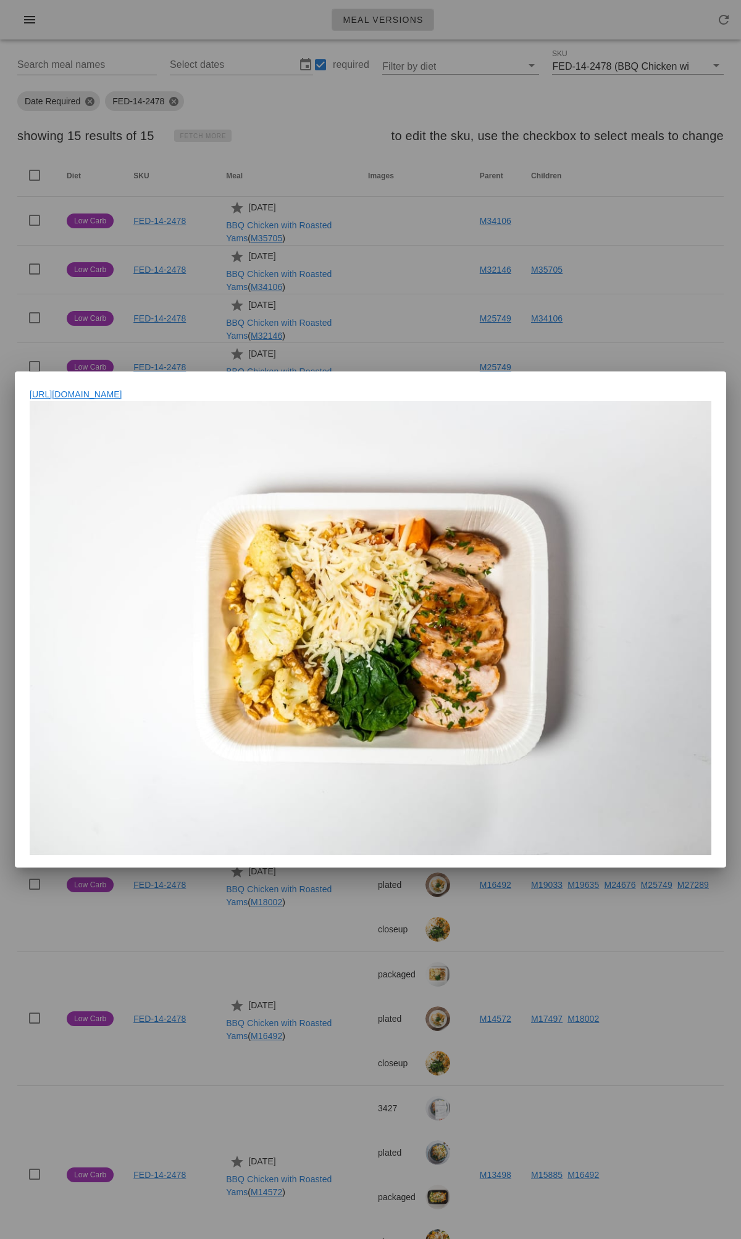
click at [689, 626] on div at bounding box center [370, 628] width 681 height 454
click at [486, 170] on div at bounding box center [370, 619] width 741 height 1239
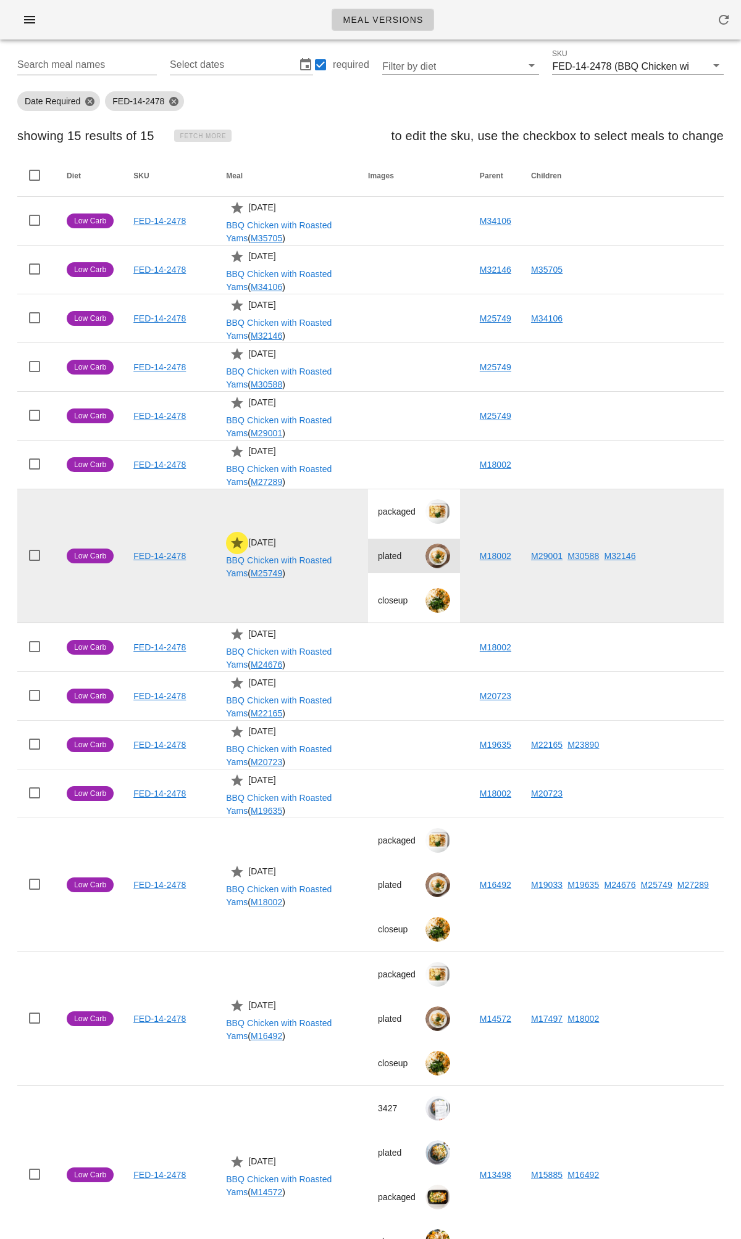
click at [426, 552] on div at bounding box center [437, 556] width 25 height 25
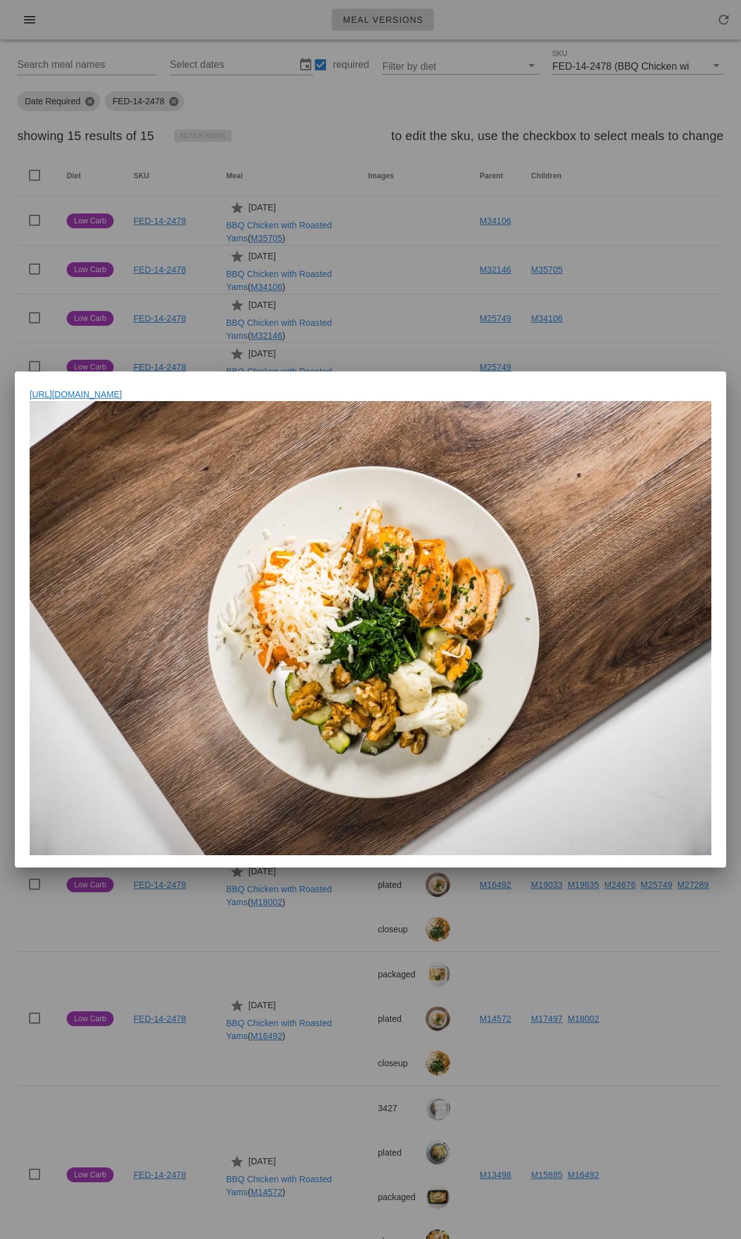
click at [483, 309] on div at bounding box center [370, 619] width 741 height 1239
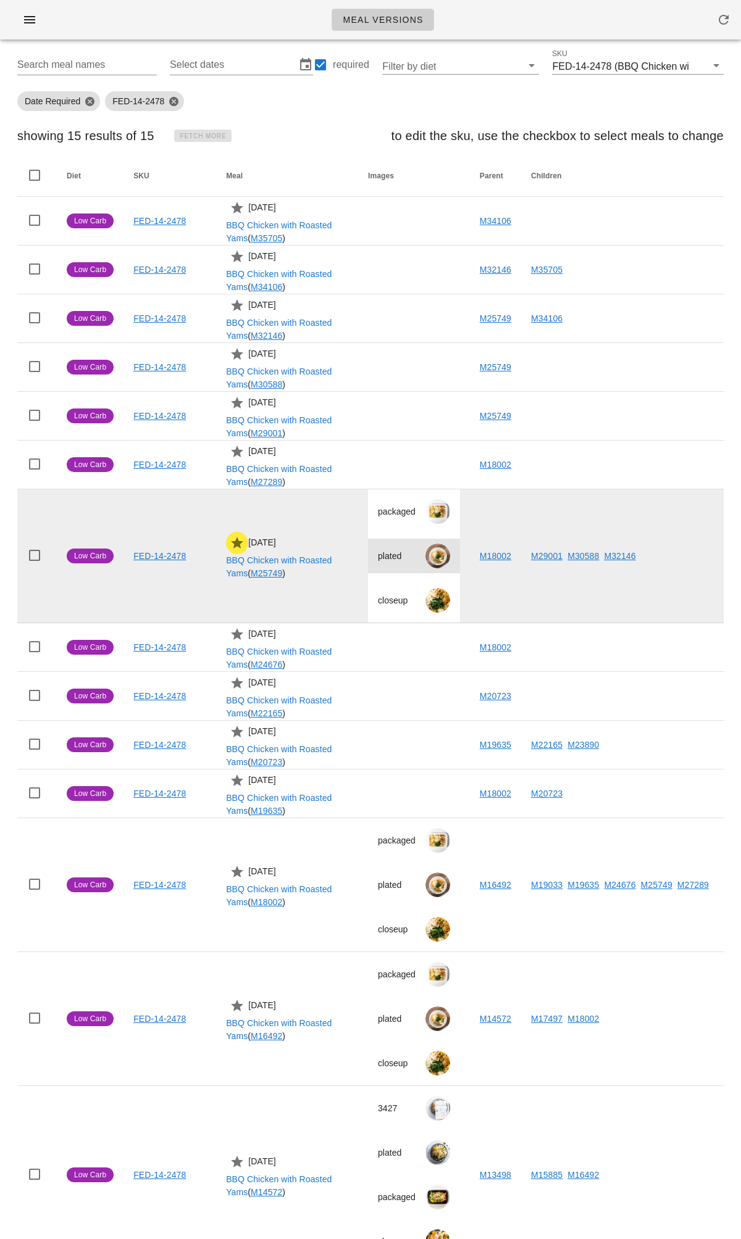
click at [433, 560] on div at bounding box center [437, 556] width 25 height 25
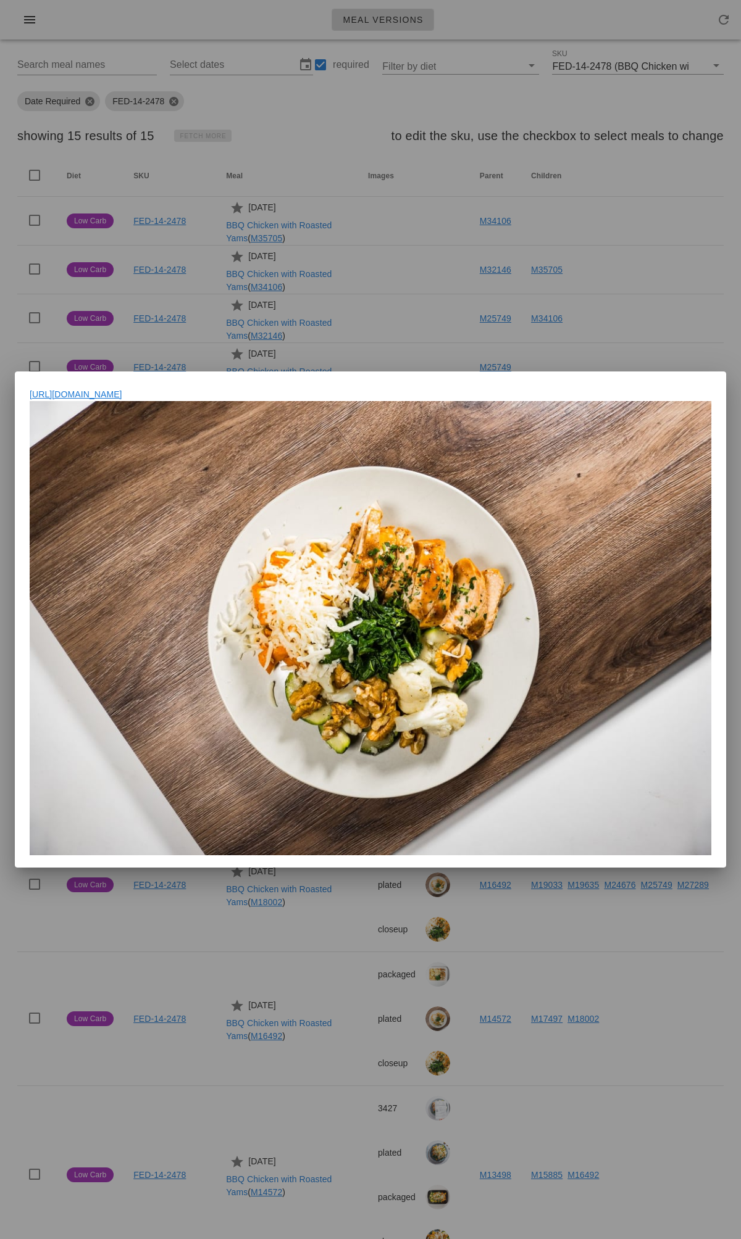
click at [409, 320] on div at bounding box center [370, 619] width 741 height 1239
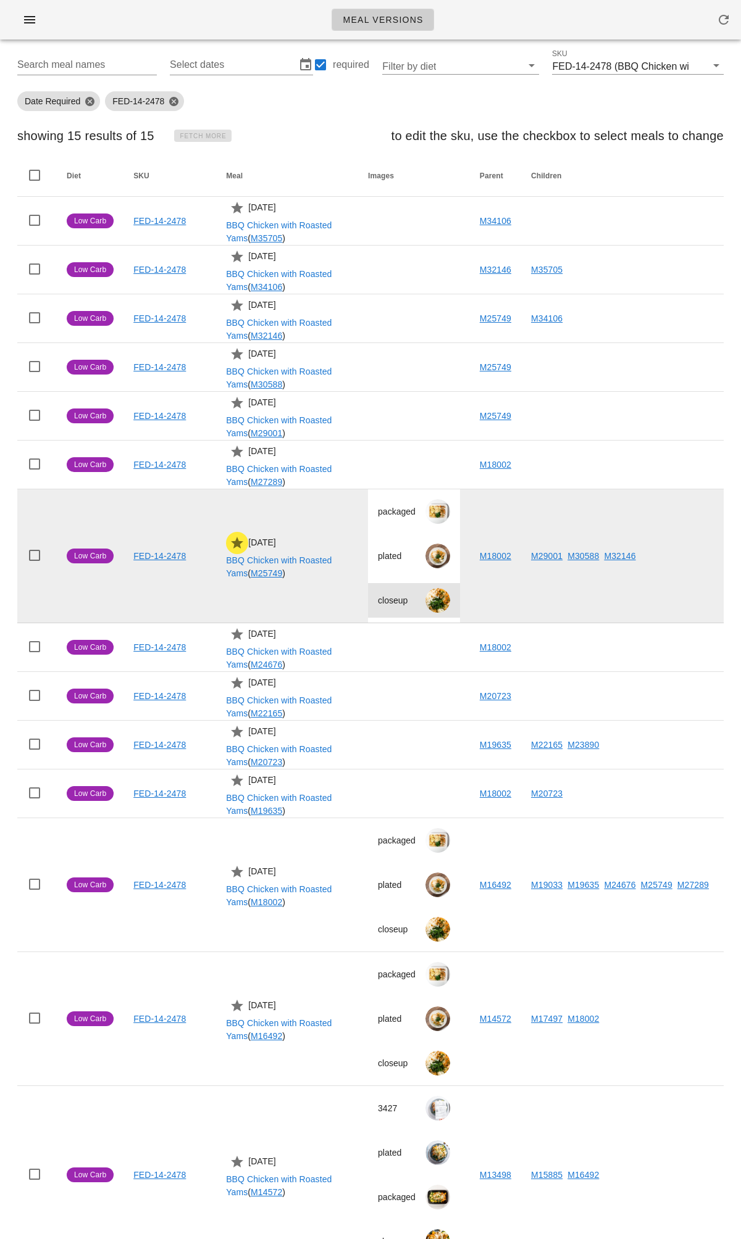
click at [431, 598] on div at bounding box center [437, 600] width 25 height 25
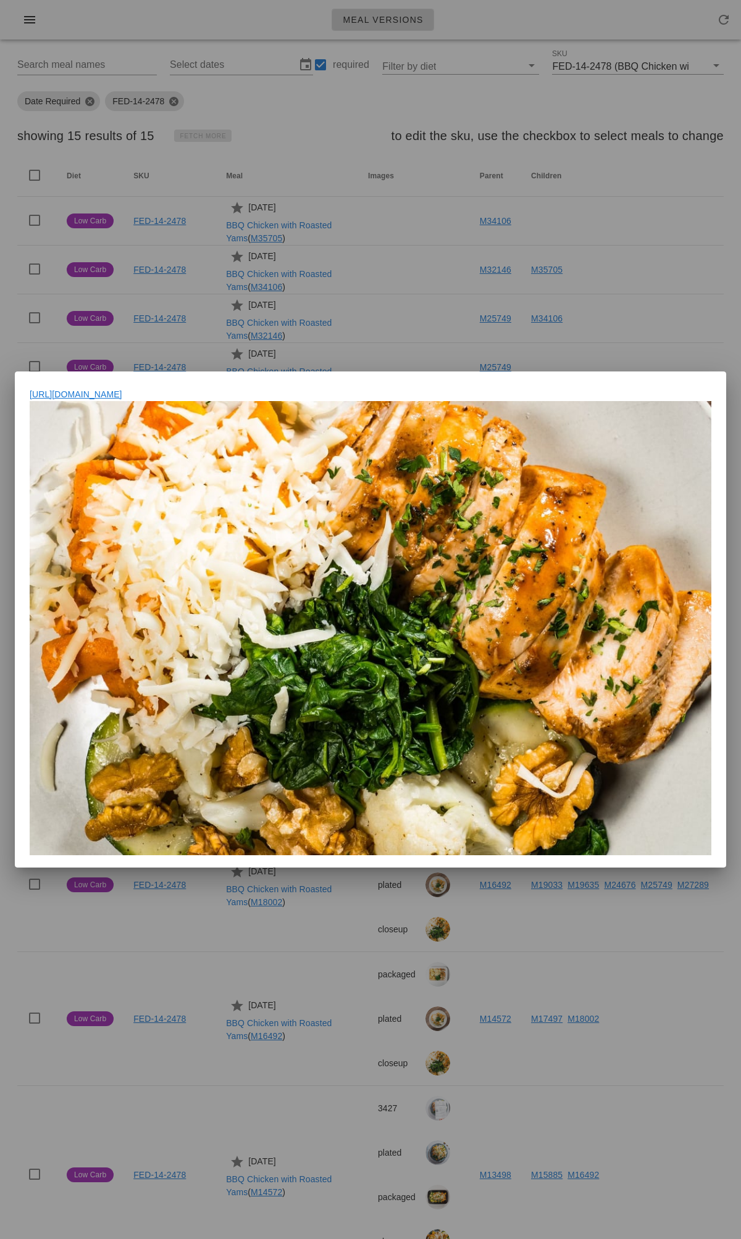
click at [374, 352] on div at bounding box center [370, 619] width 741 height 1239
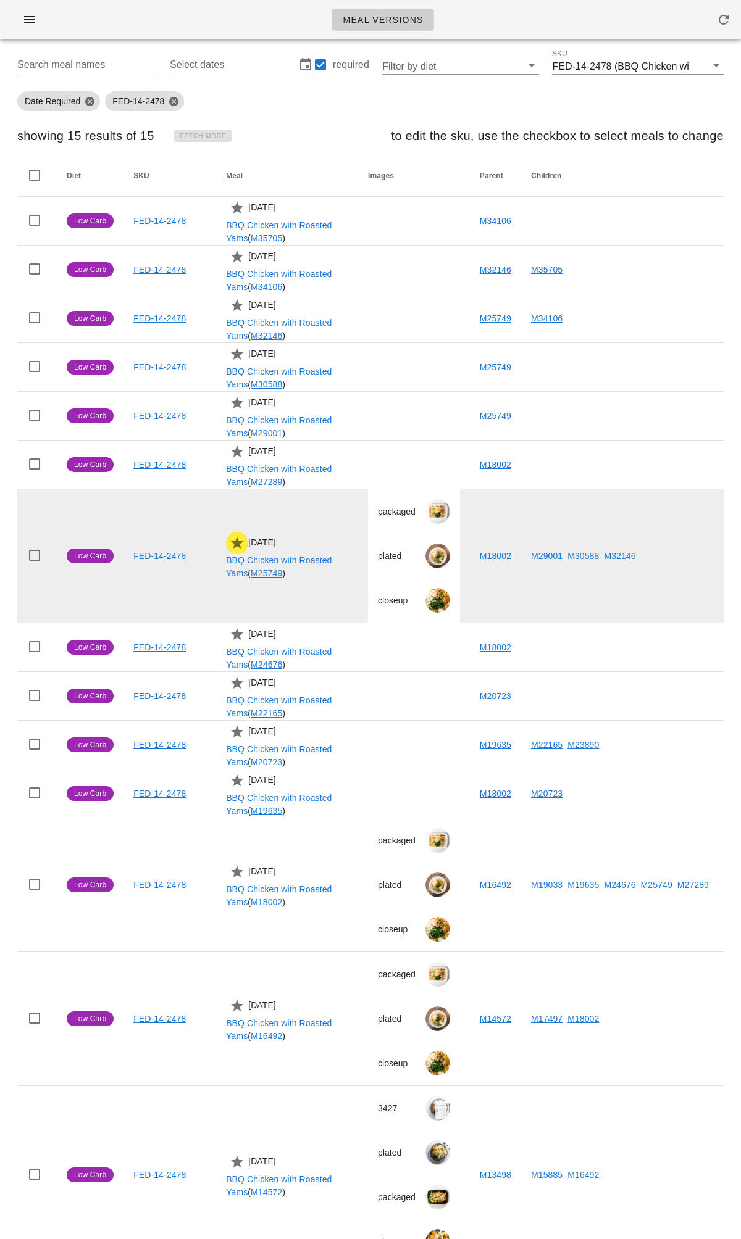
click at [260, 575] on link "M25749" at bounding box center [266, 573] width 31 height 10
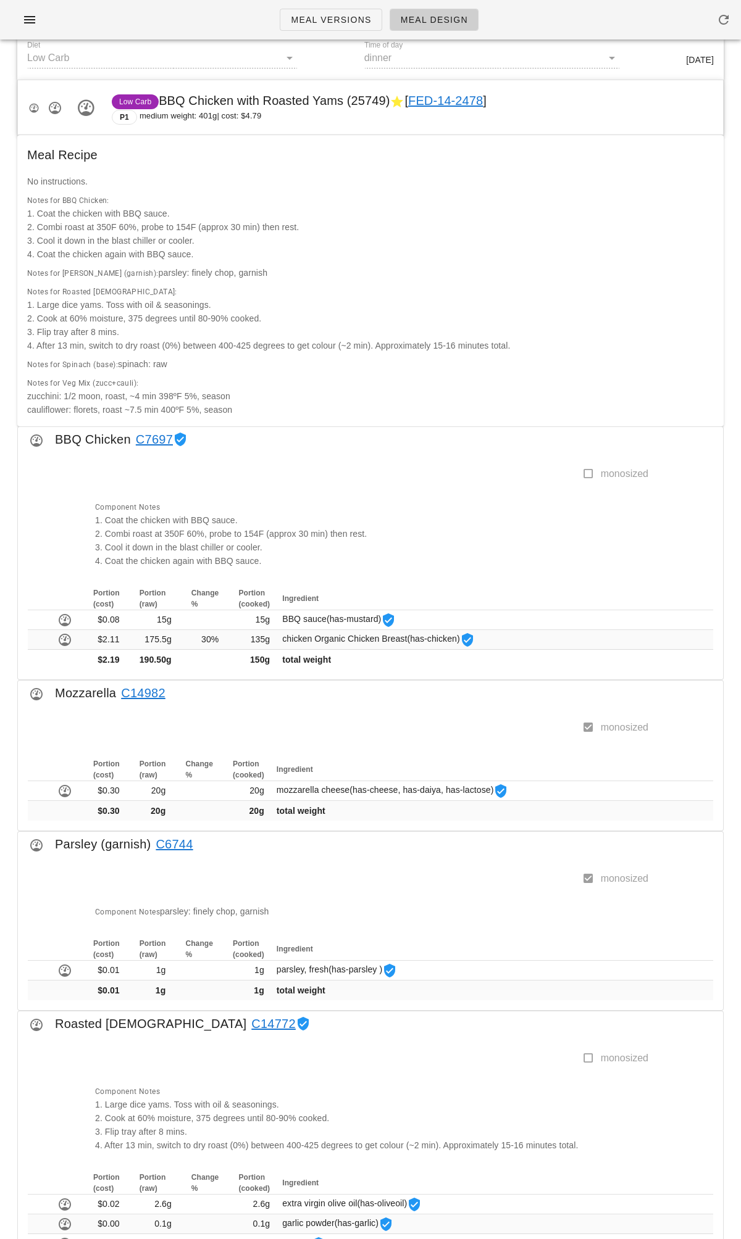
scroll to position [157, 0]
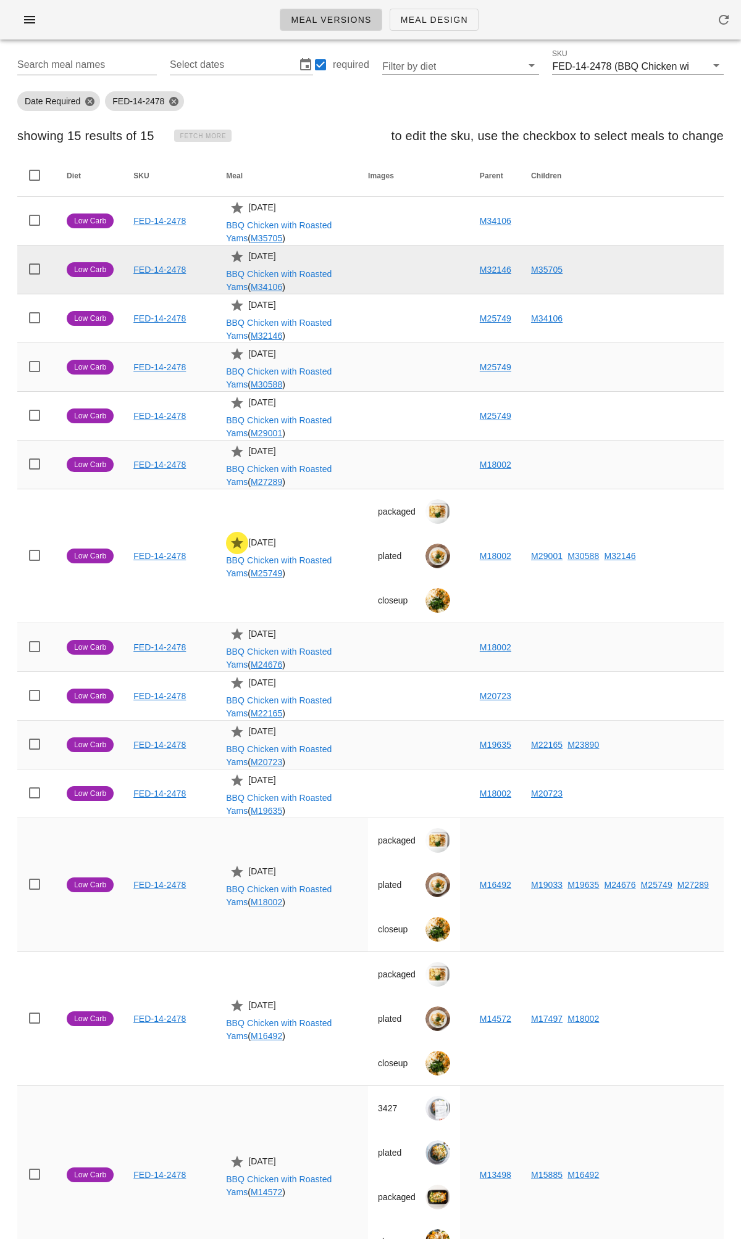
click at [267, 285] on link "M34106" at bounding box center [266, 287] width 31 height 10
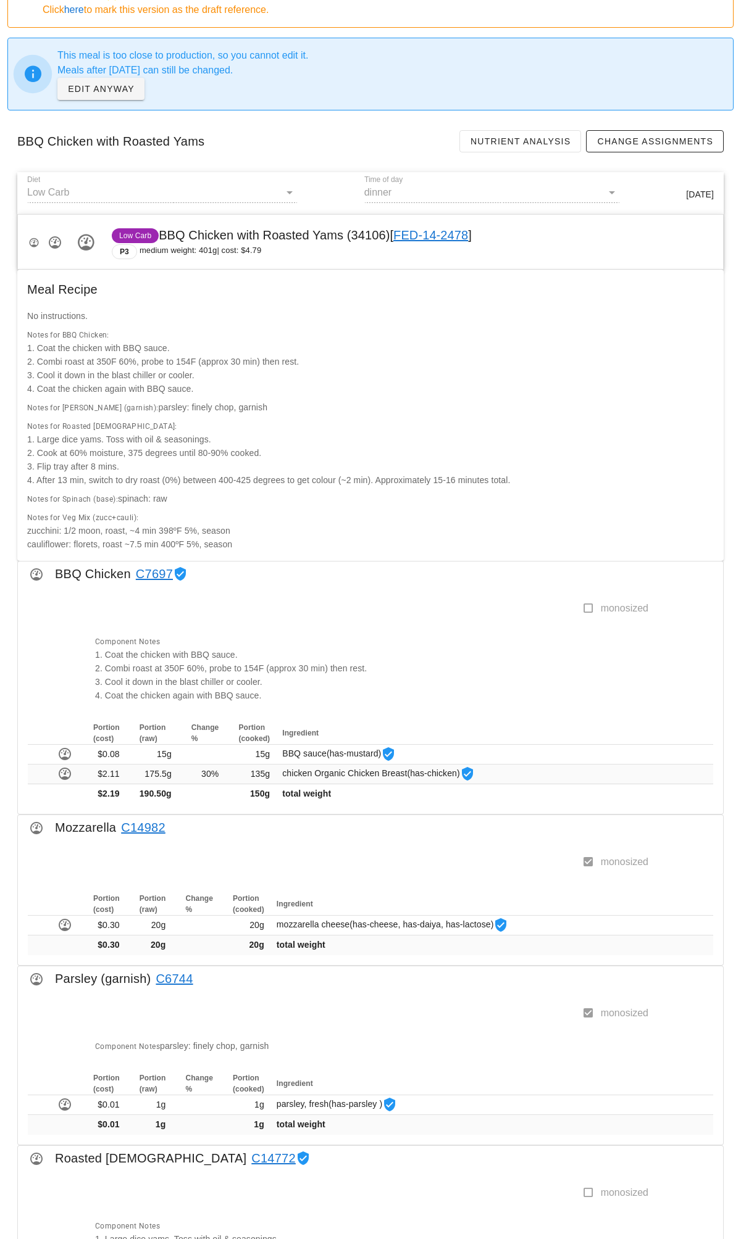
scroll to position [121, 0]
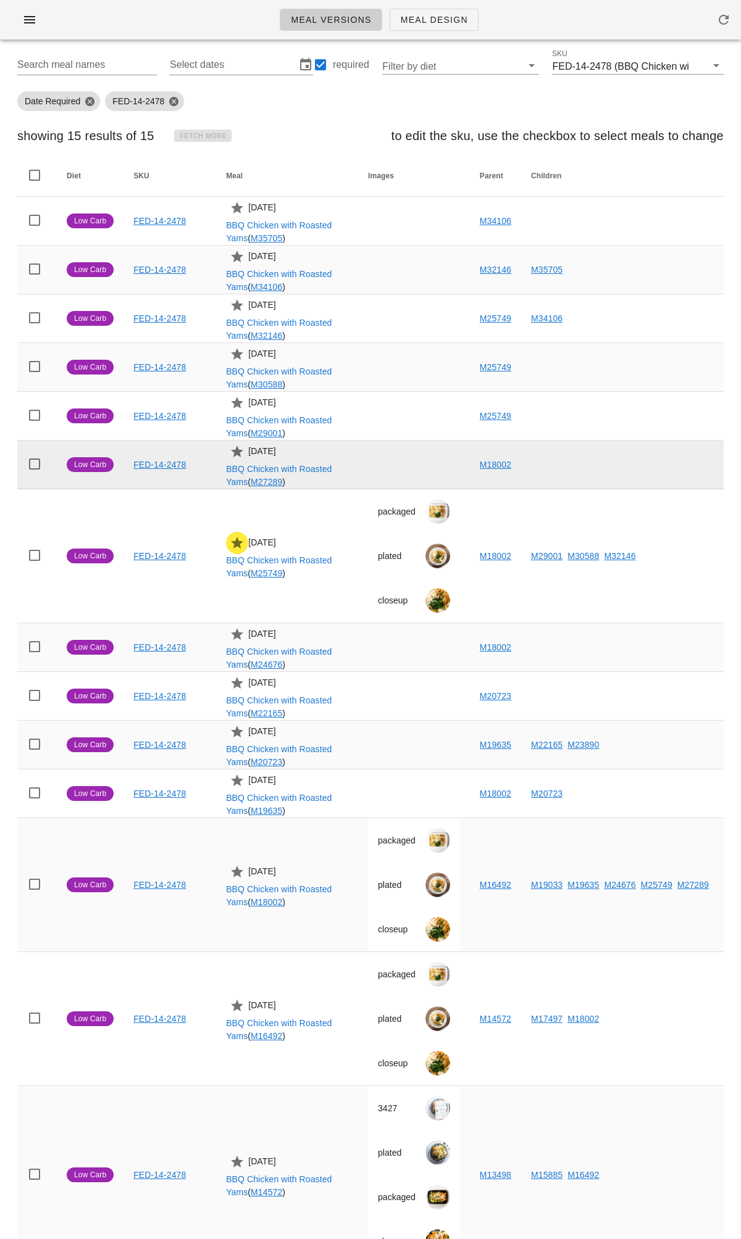
click at [486, 467] on link "M18002" at bounding box center [495, 465] width 31 height 10
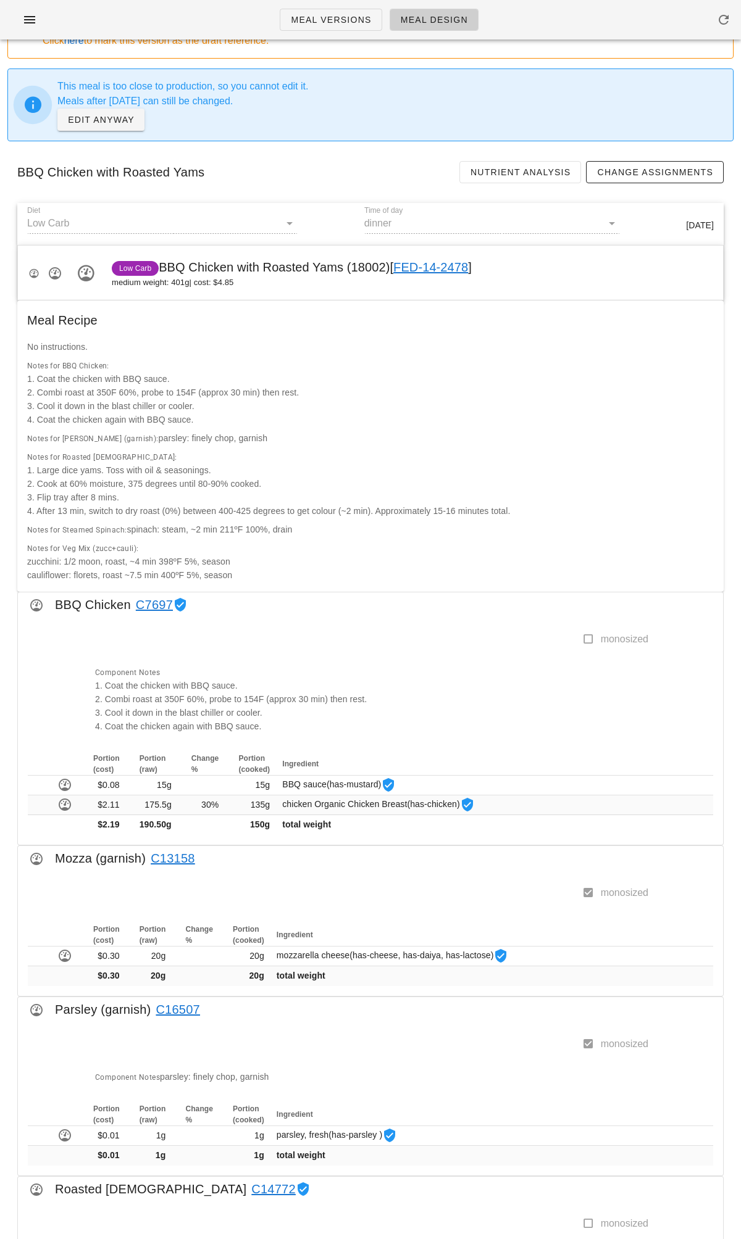
scroll to position [7, 0]
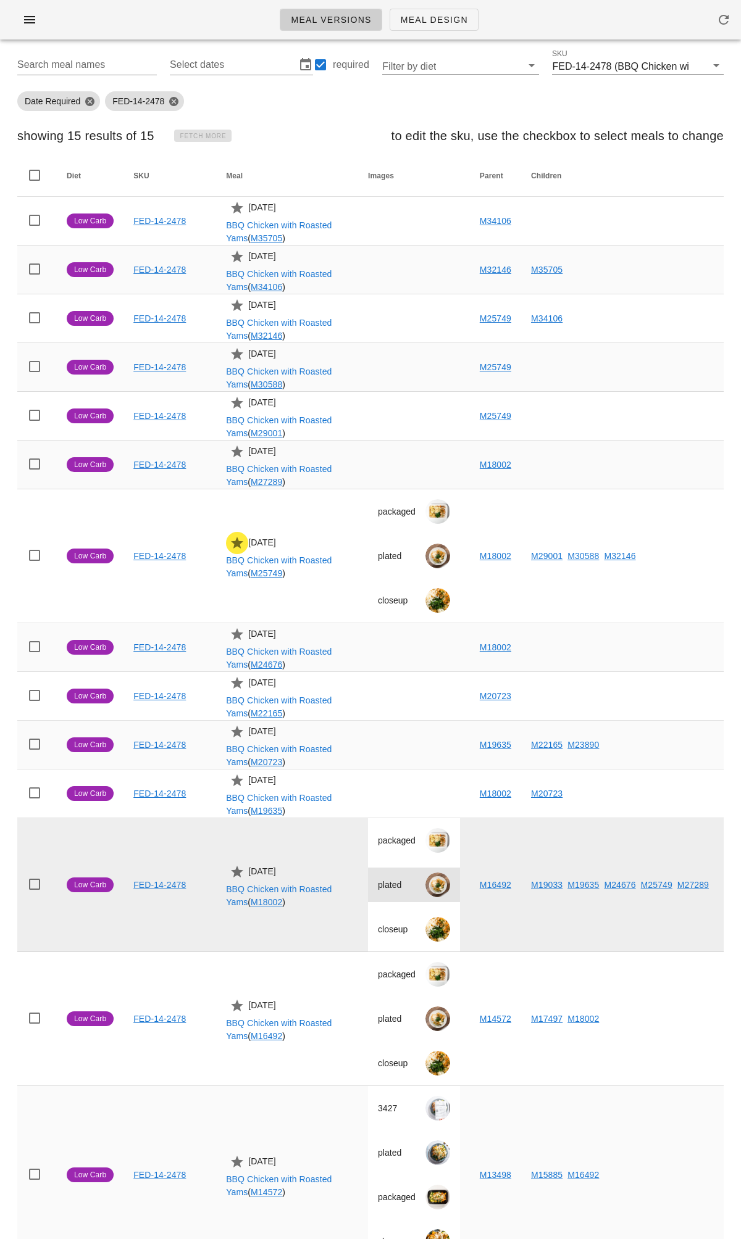
click at [438, 887] on div at bounding box center [437, 885] width 25 height 25
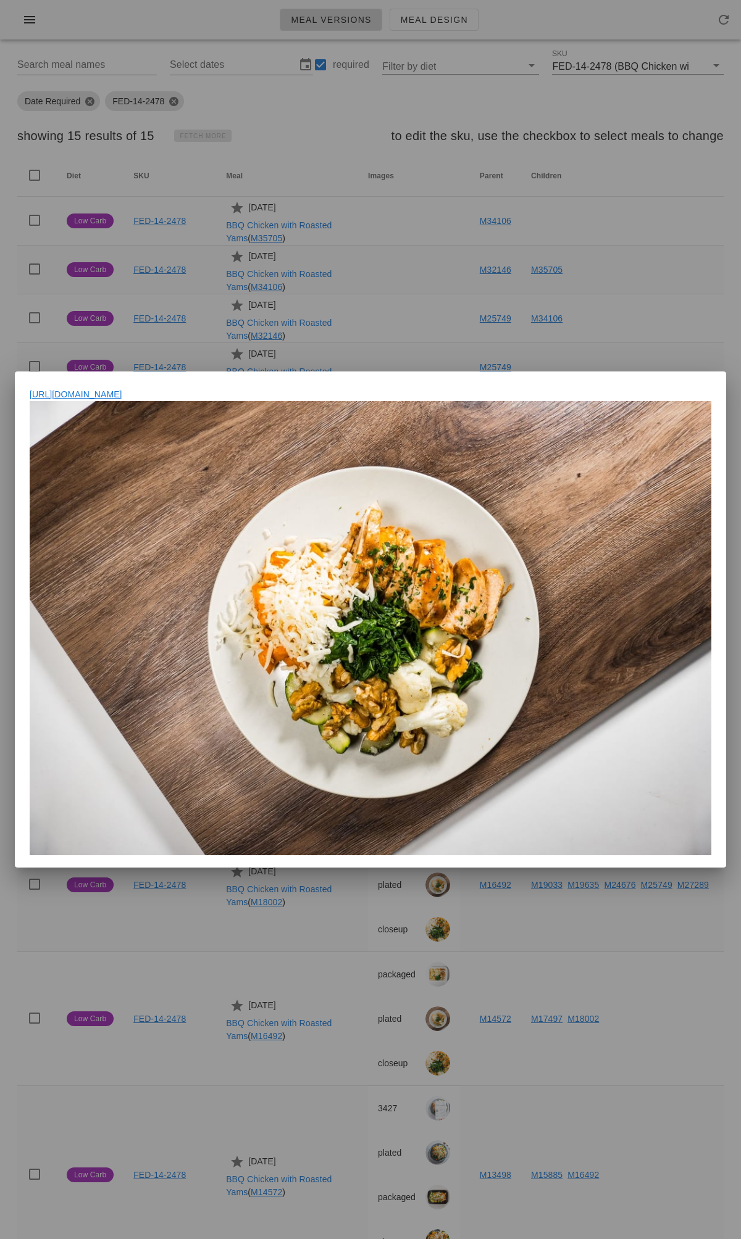
click at [485, 283] on div at bounding box center [370, 619] width 741 height 1239
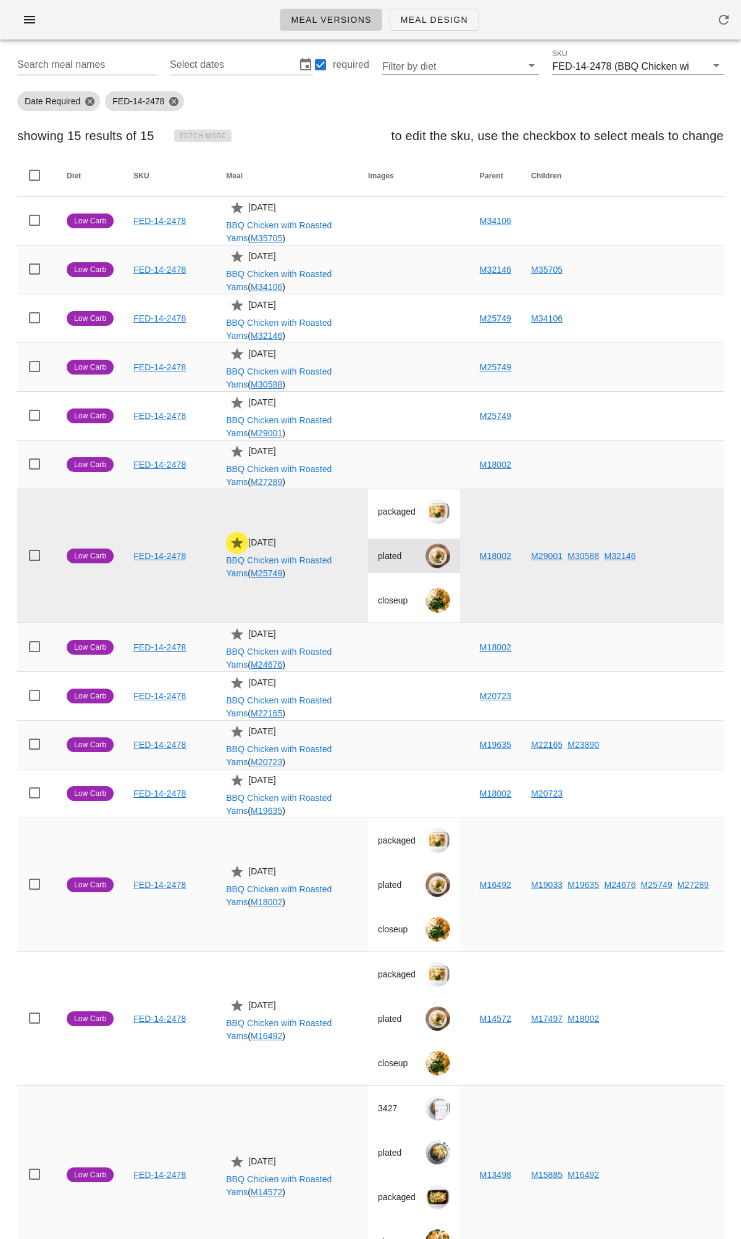
click at [438, 551] on div at bounding box center [437, 556] width 25 height 25
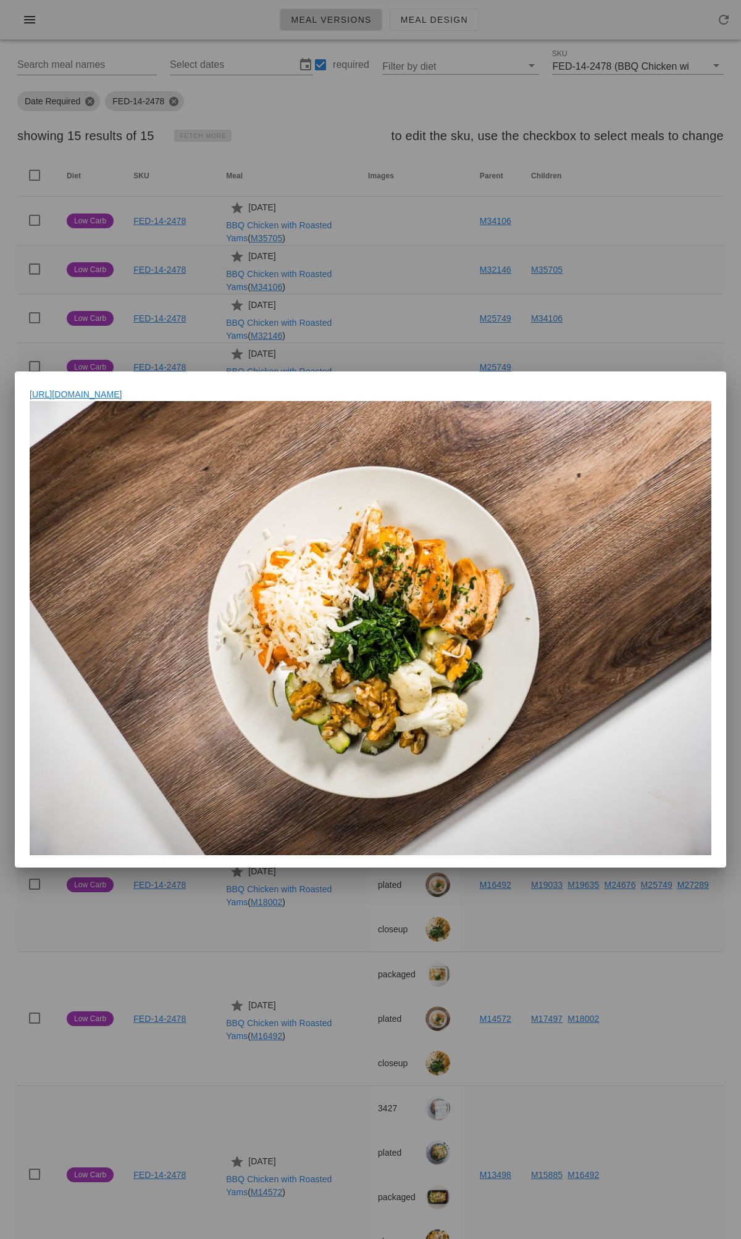
click at [412, 327] on div at bounding box center [370, 619] width 741 height 1239
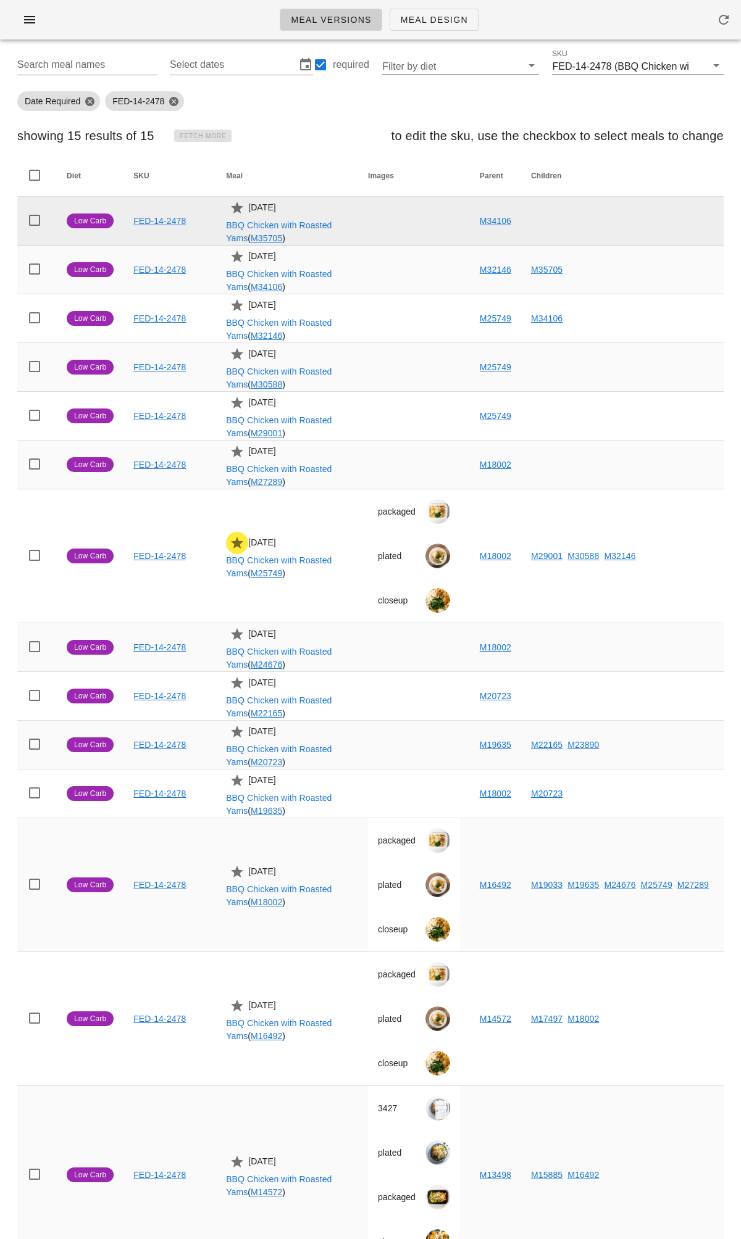
click at [484, 225] on link "M34106" at bounding box center [495, 221] width 31 height 10
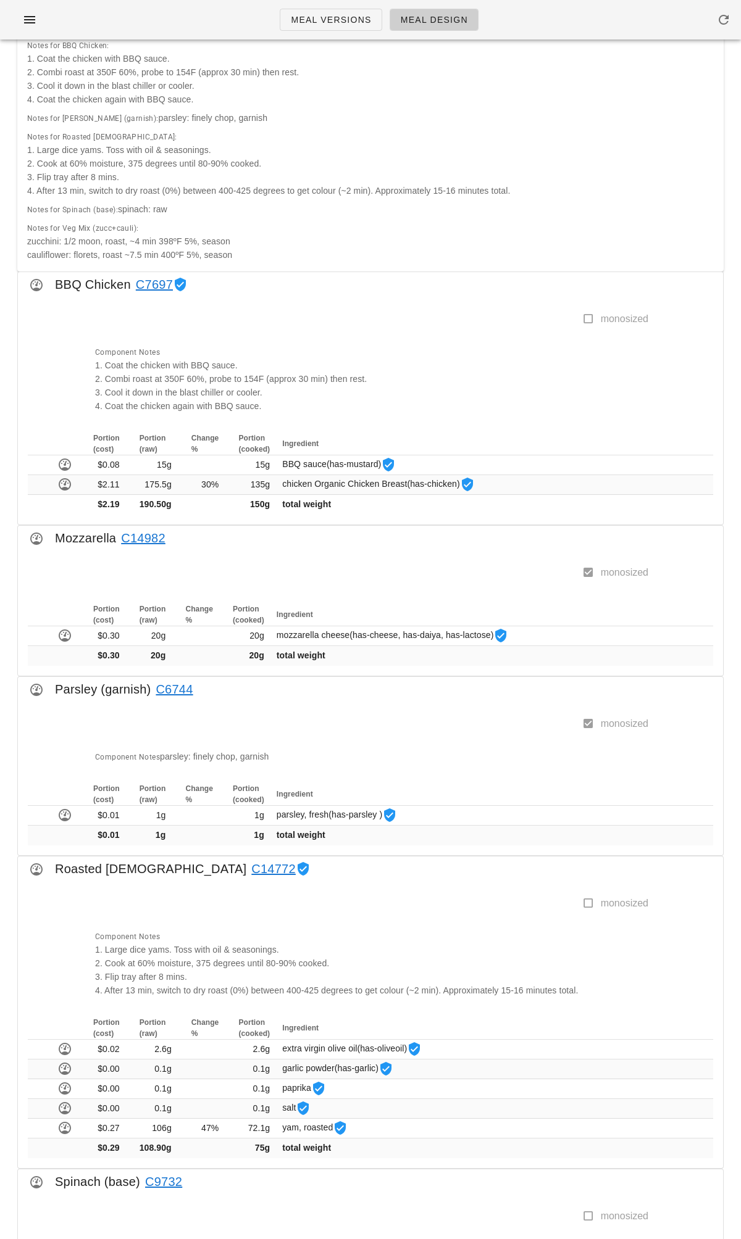
scroll to position [409, 0]
click at [147, 280] on link "C7697" at bounding box center [152, 285] width 42 height 20
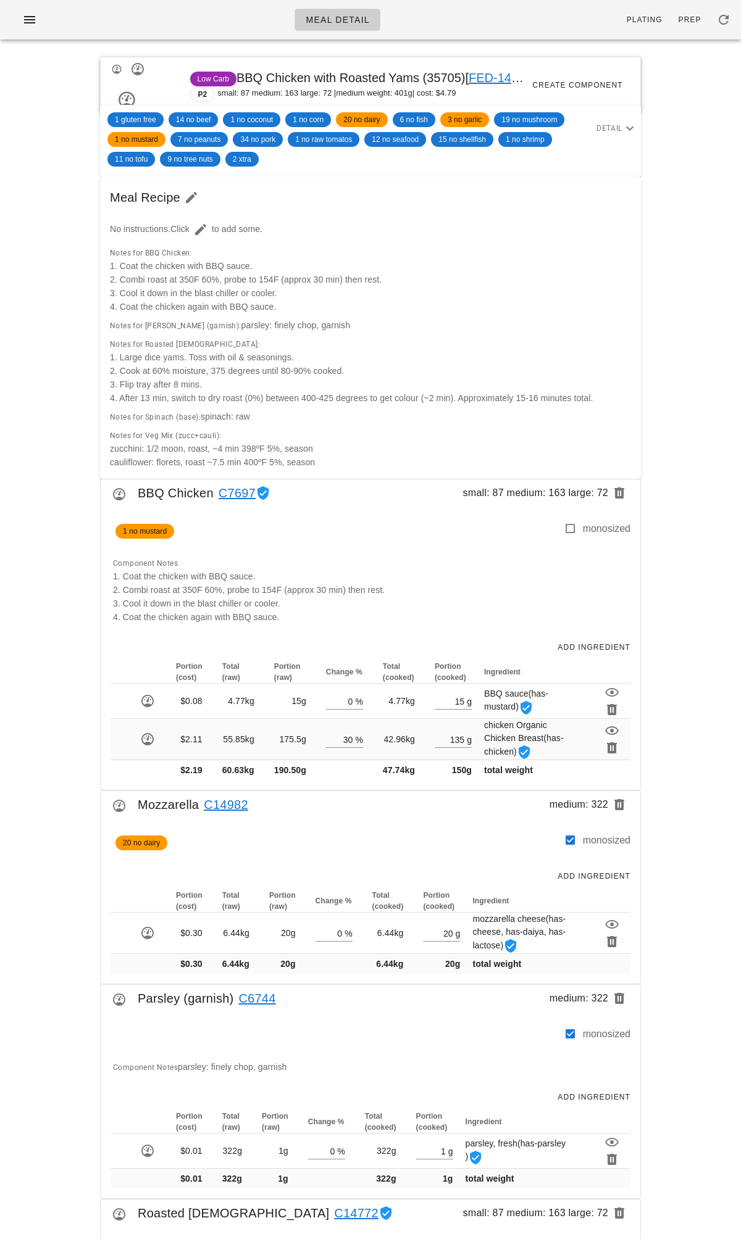
scroll to position [4, 0]
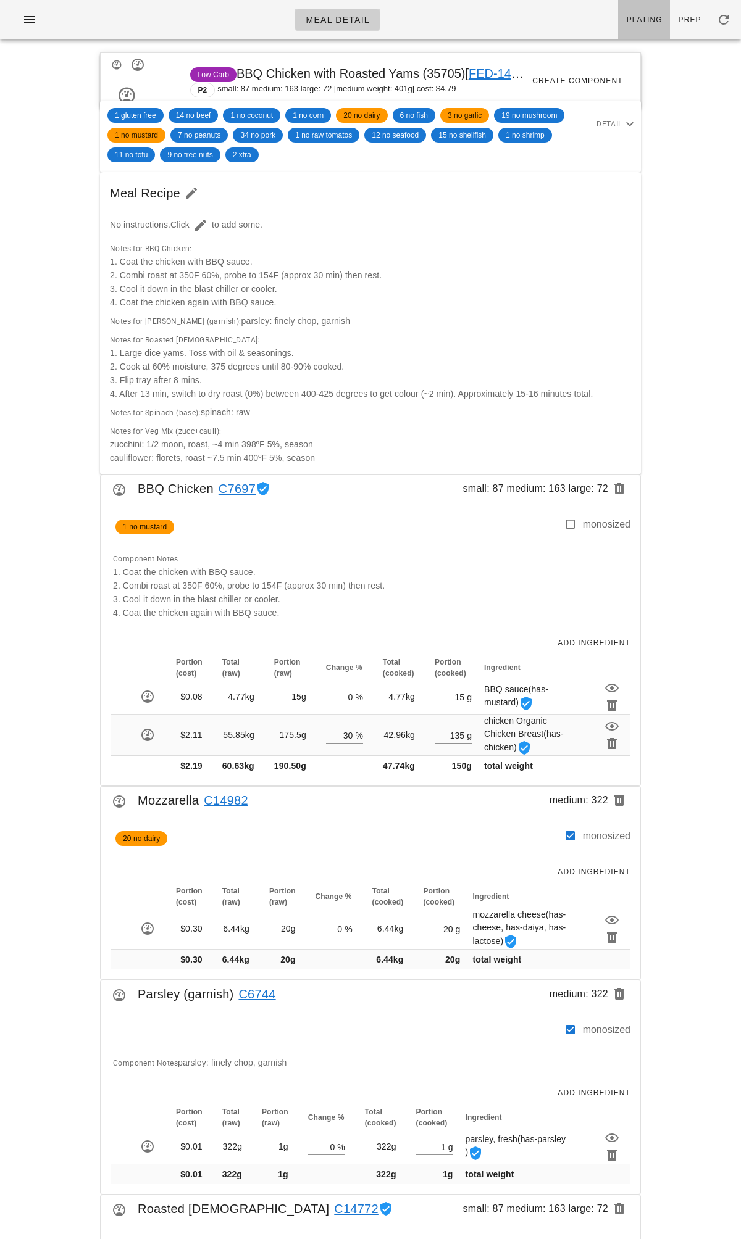
click at [634, 26] on link "Plating" at bounding box center [644, 20] width 52 height 40
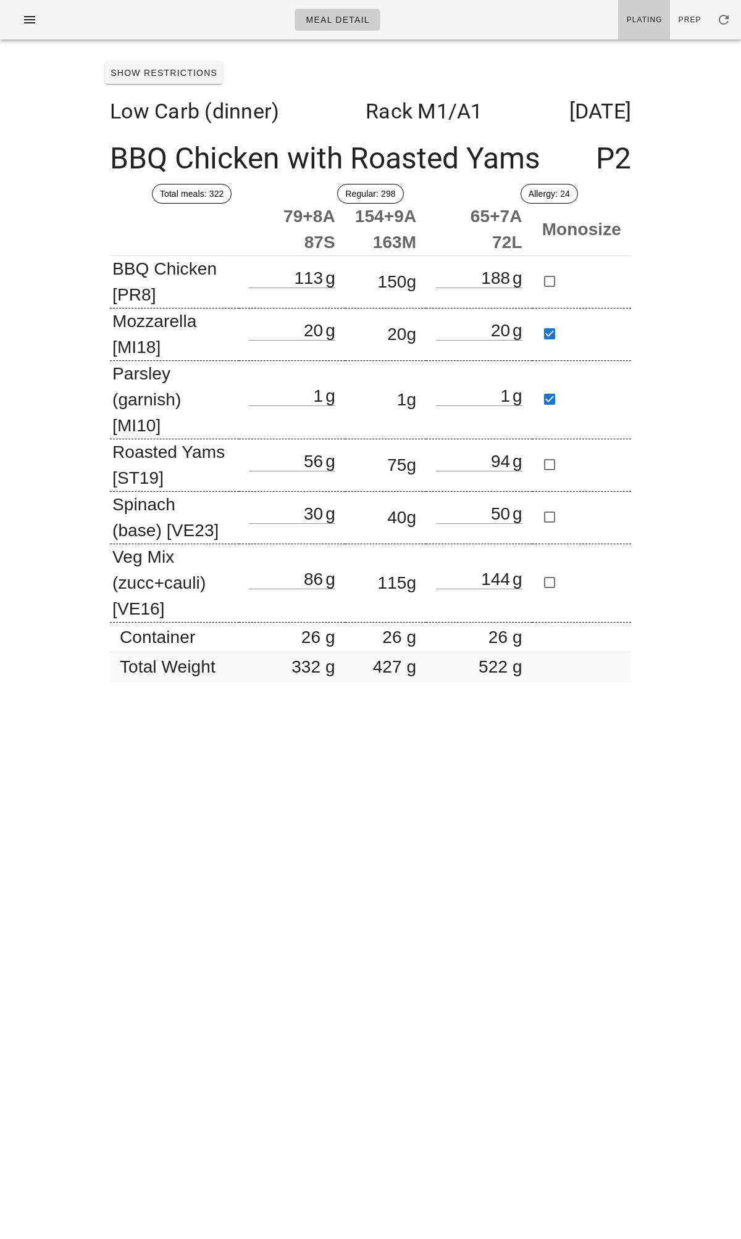
click at [409, 89] on div "Low Carb (dinner) Rack M1 /A1 Thursday Oct 09" at bounding box center [370, 111] width 541 height 44
click at [396, 56] on div "Show Restrictions Low Carb (dinner) Rack M1 /A1 Thursday Oct 09 BBQ Chicken wit…" at bounding box center [370, 374] width 555 height 650
click at [230, 163] on div "BBQ Chicken with Roasted Yams P2" at bounding box center [370, 158] width 541 height 51
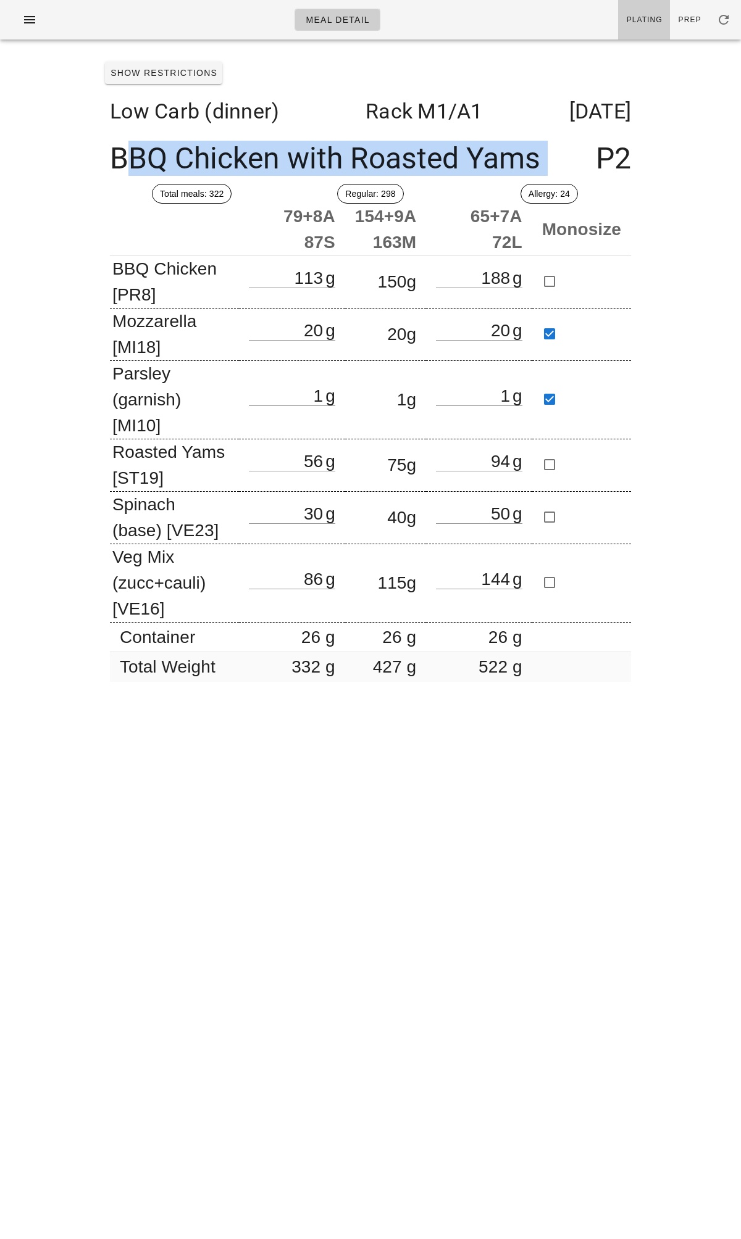
click at [230, 163] on div "BBQ Chicken with Roasted Yams P2" at bounding box center [370, 158] width 541 height 51
